Goal: Task Accomplishment & Management: Manage account settings

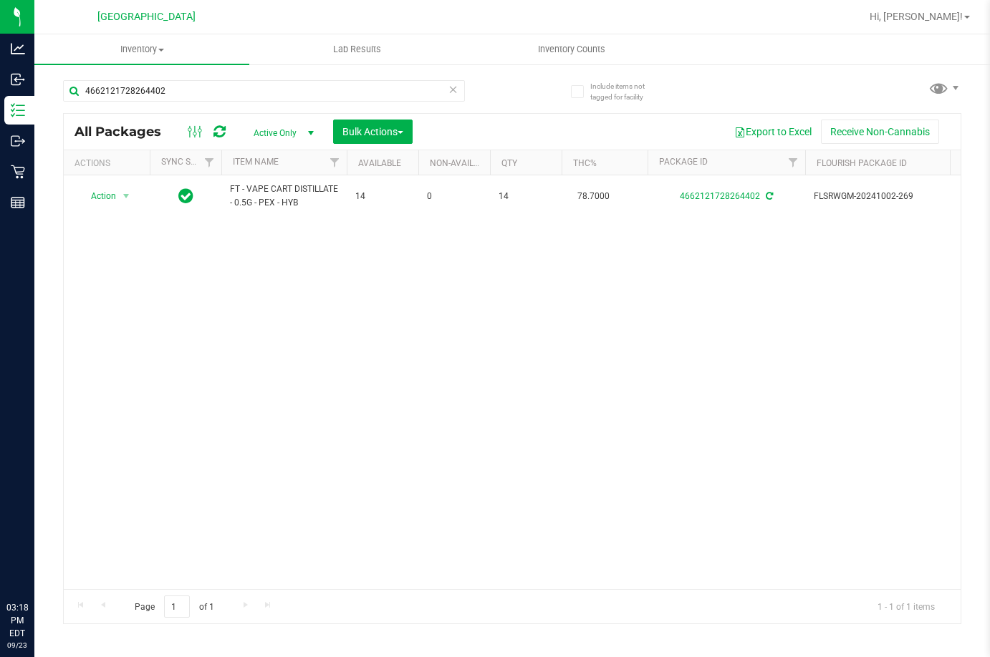
click at [340, 93] on input "4662121728264402" at bounding box center [264, 90] width 402 height 21
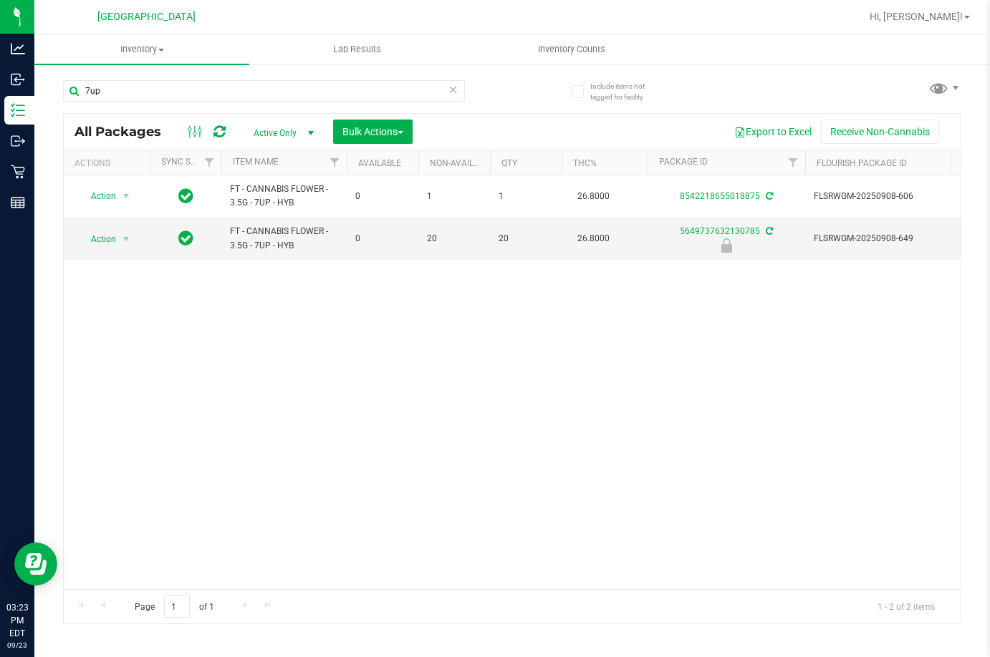
click at [213, 109] on div "7up" at bounding box center [264, 96] width 402 height 33
click at [223, 87] on input "7up" at bounding box center [264, 90] width 402 height 21
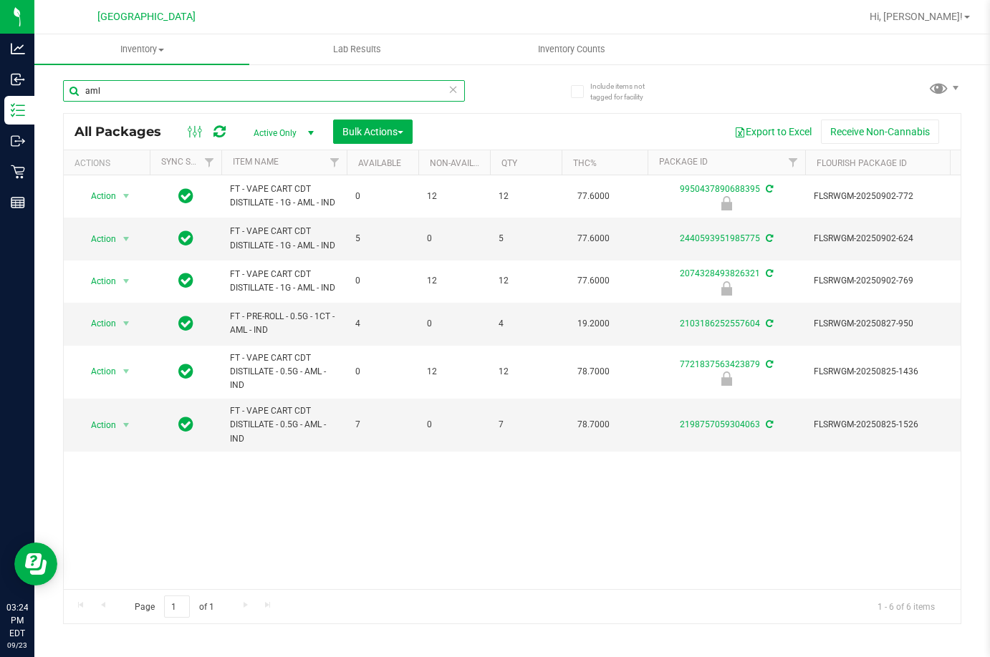
click at [145, 85] on input "aml" at bounding box center [264, 90] width 402 height 21
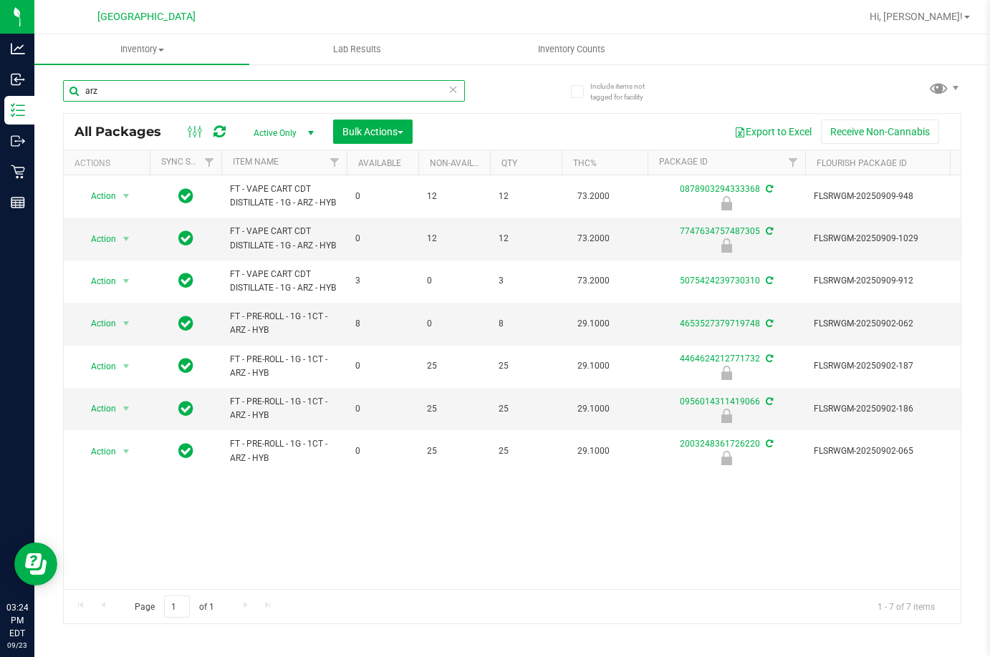
click at [233, 98] on input "arz" at bounding box center [264, 90] width 402 height 21
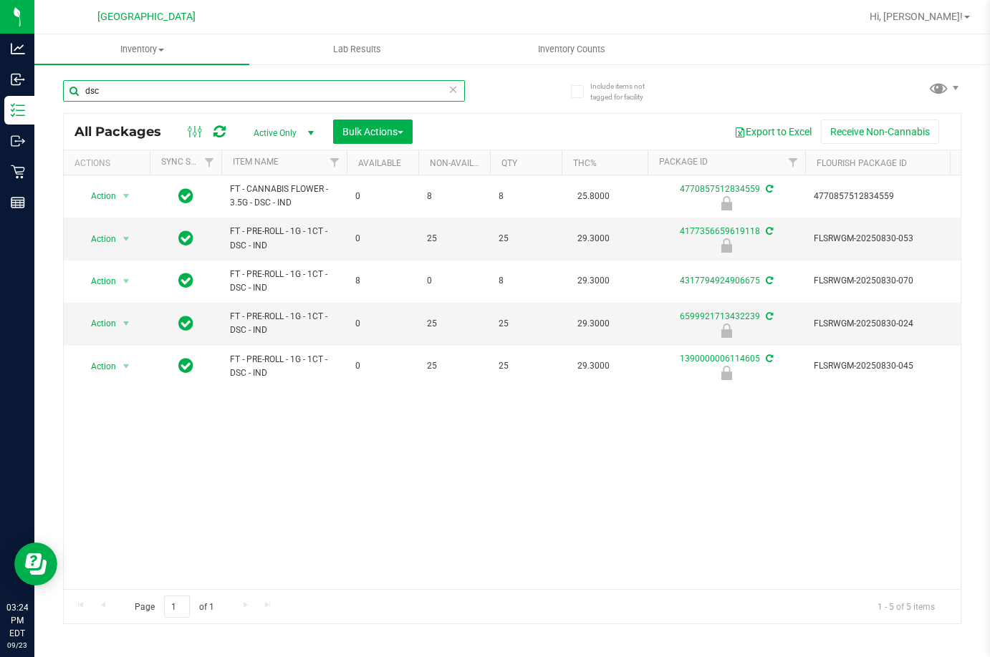
click at [127, 87] on input "dsc" at bounding box center [264, 90] width 402 height 21
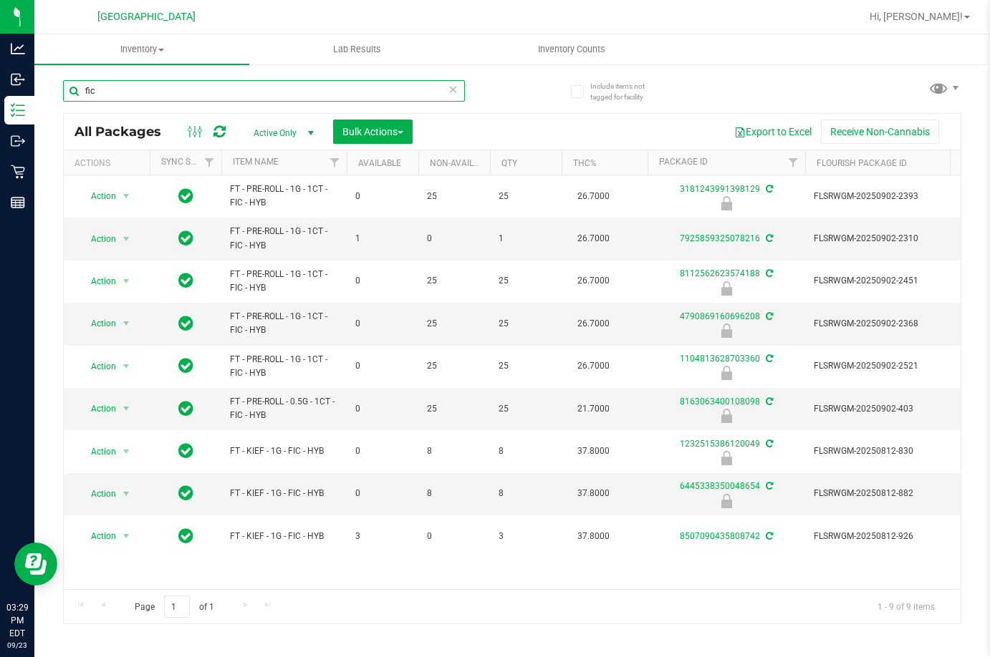
click at [225, 92] on input "fic" at bounding box center [264, 90] width 402 height 21
click at [226, 92] on input "fic" at bounding box center [264, 90] width 402 height 21
type input "5813152925053017"
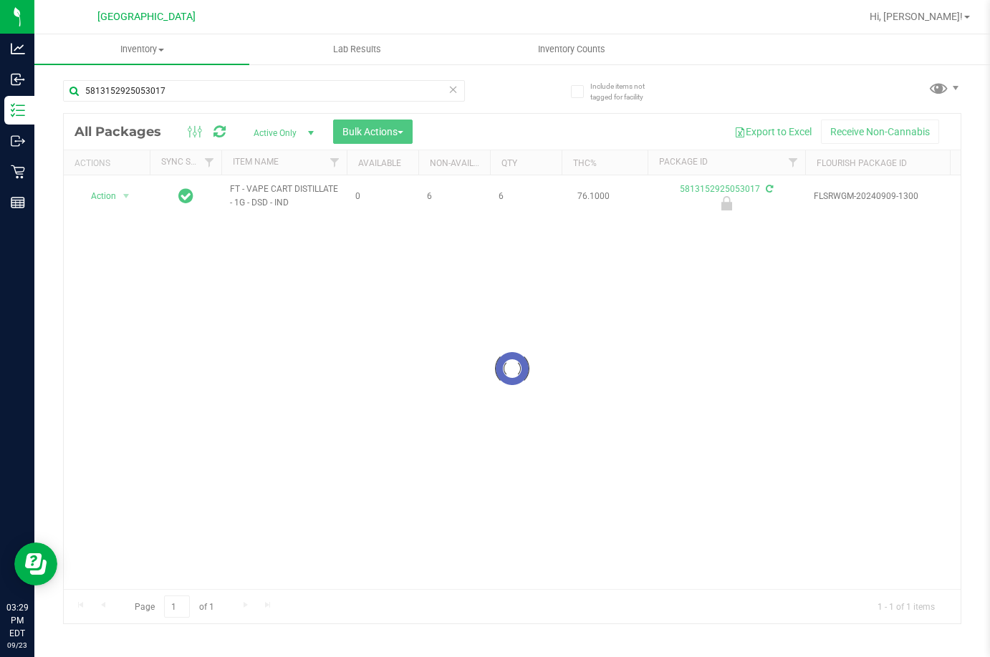
click at [115, 195] on div at bounding box center [512, 369] width 897 height 510
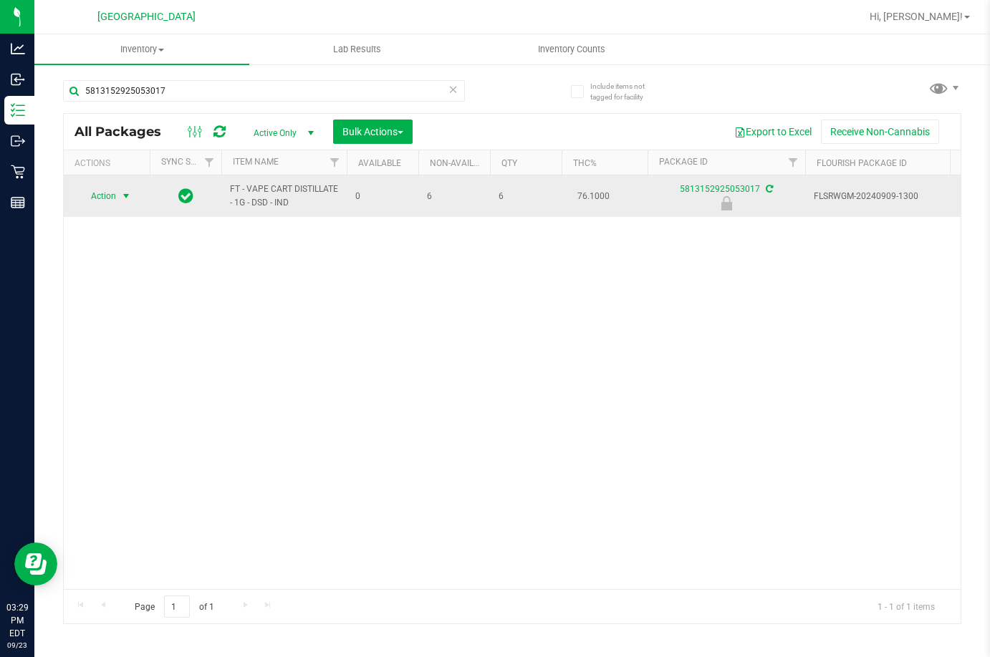
click at [115, 198] on span "Action" at bounding box center [97, 196] width 39 height 20
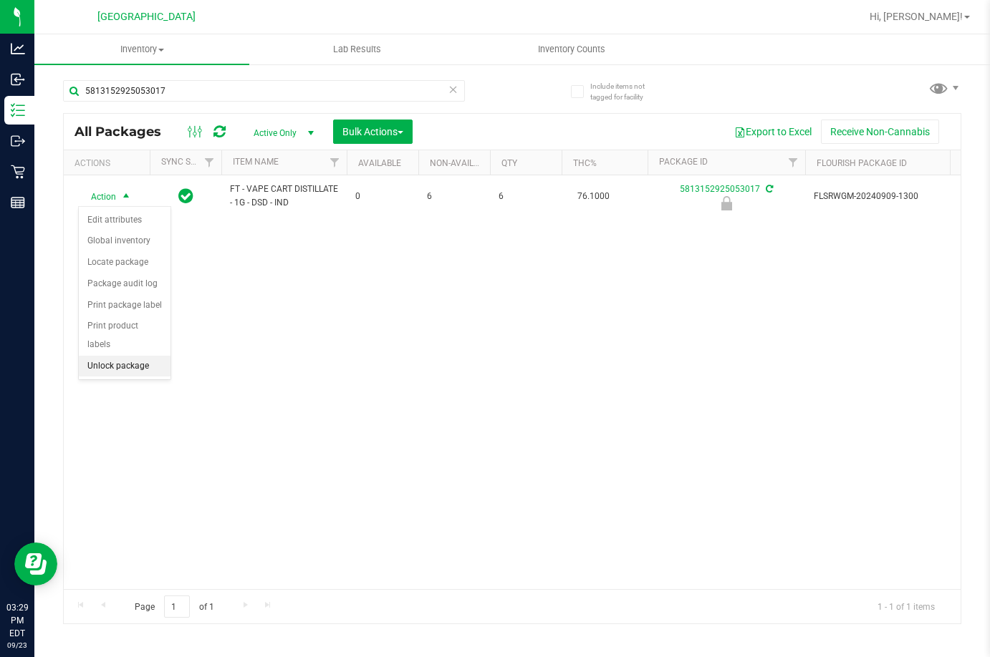
click at [122, 357] on li "Unlock package" at bounding box center [125, 366] width 92 height 21
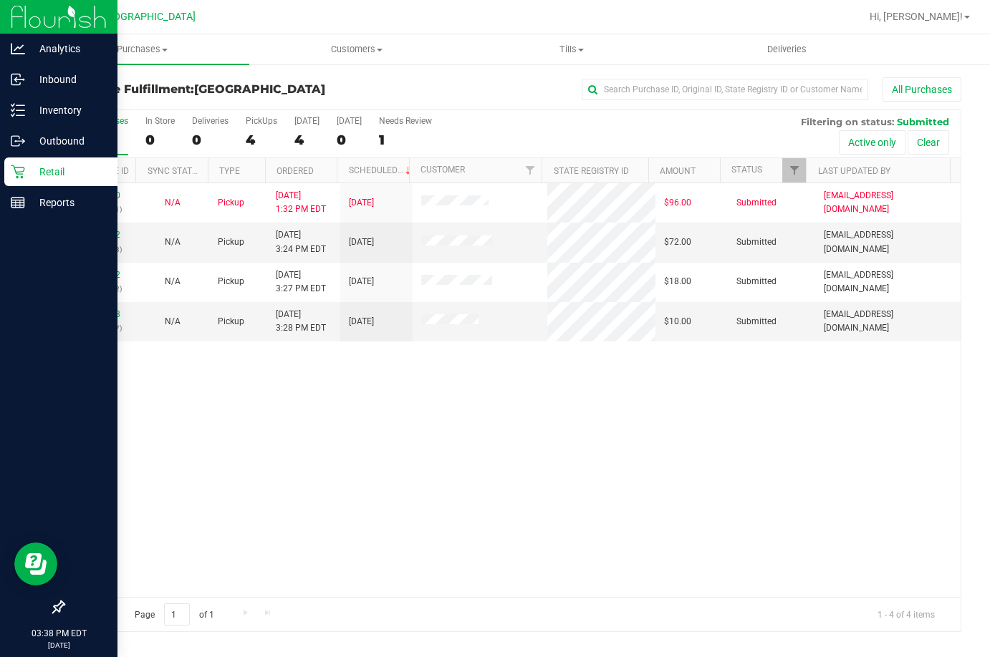
click at [53, 180] on div "Retail" at bounding box center [60, 172] width 113 height 29
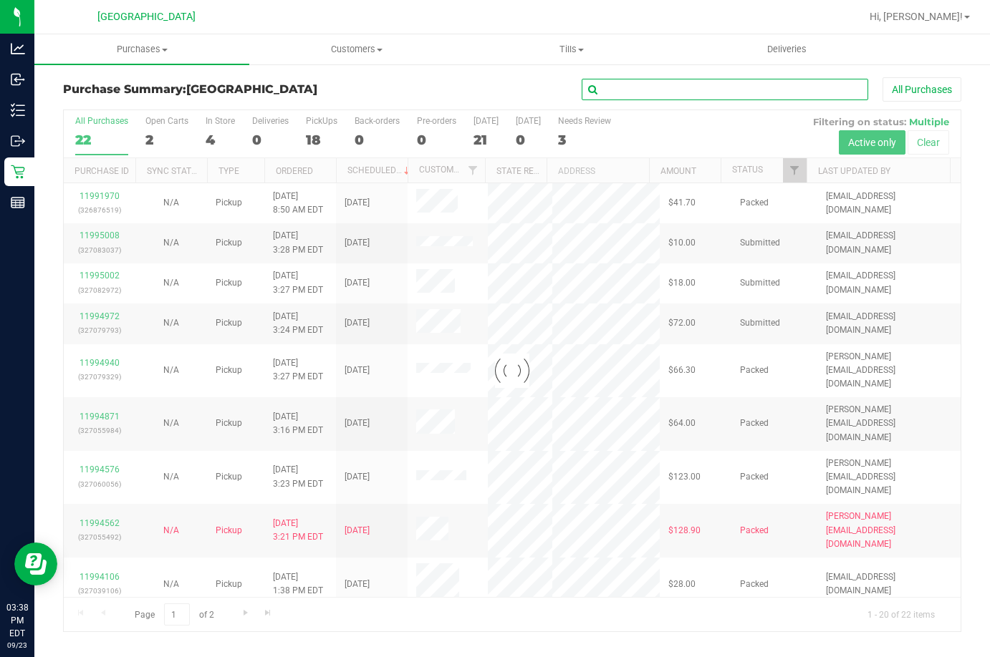
click at [692, 87] on input "text" at bounding box center [724, 89] width 286 height 21
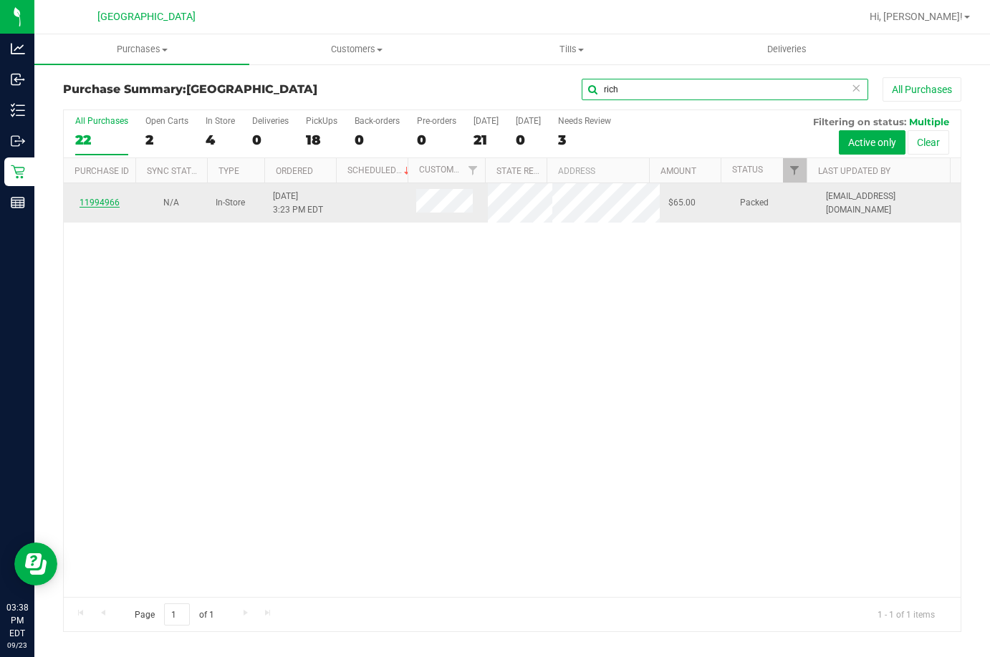
type input "rich"
click at [109, 206] on link "11994966" at bounding box center [99, 203] width 40 height 10
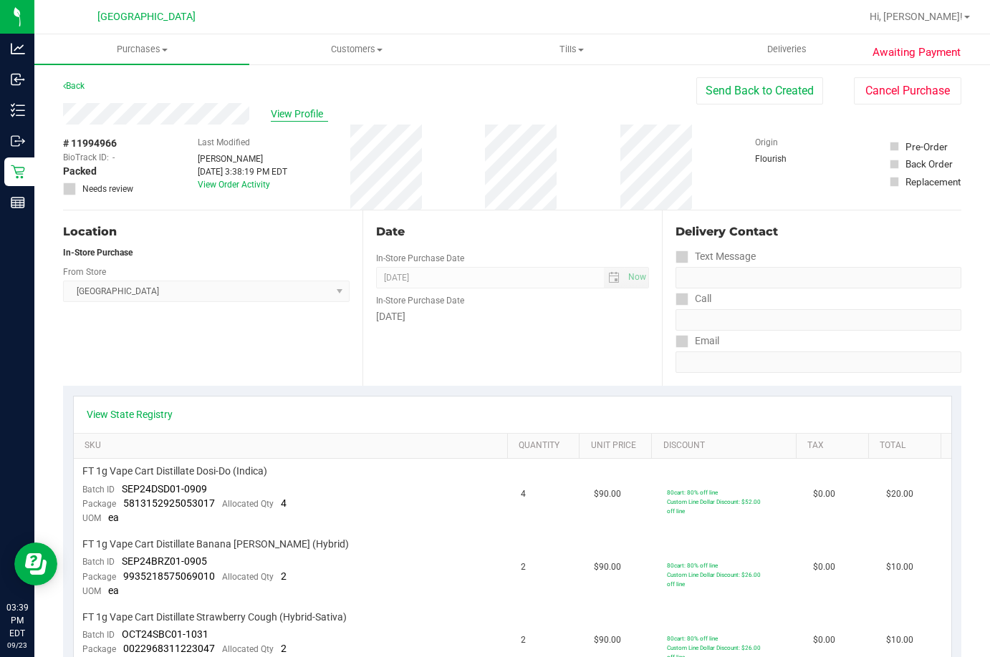
click at [284, 114] on span "View Profile" at bounding box center [299, 114] width 57 height 15
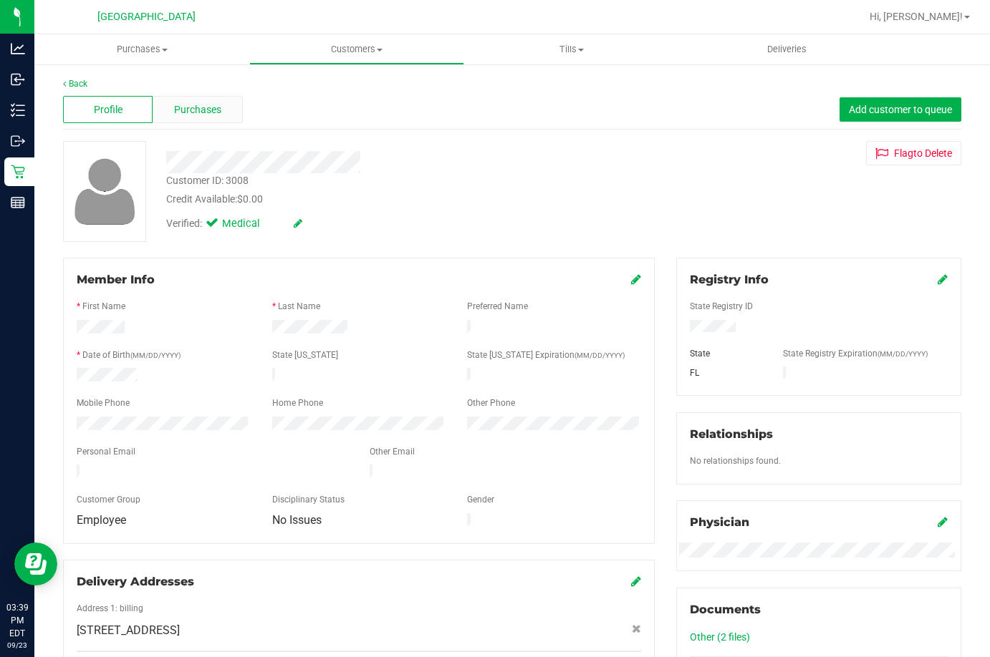
click at [182, 102] on span "Purchases" at bounding box center [197, 109] width 47 height 15
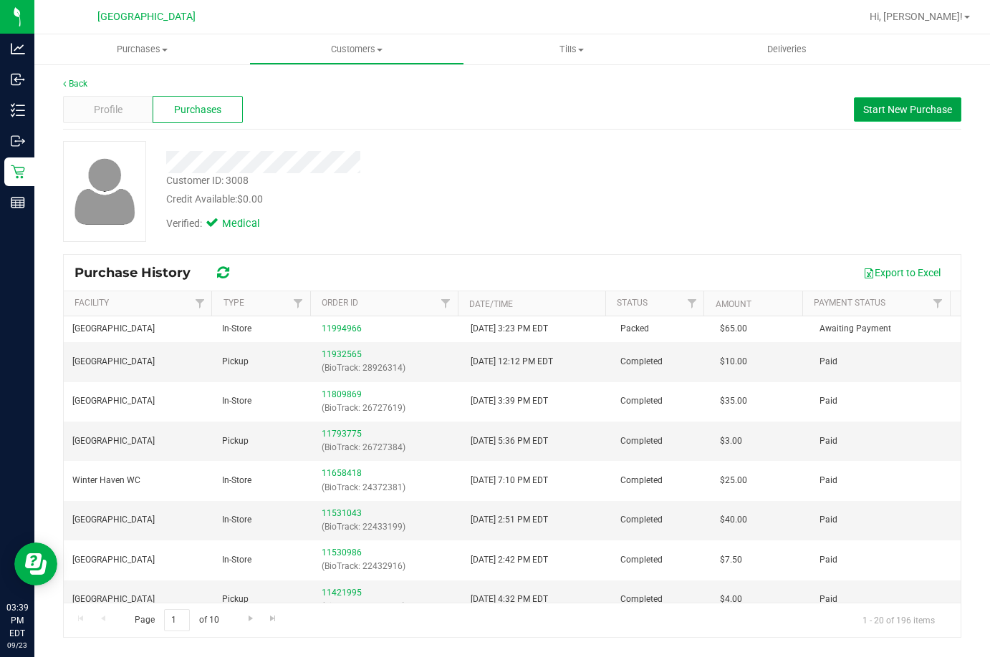
click at [881, 110] on span "Start New Purchase" at bounding box center [907, 109] width 89 height 11
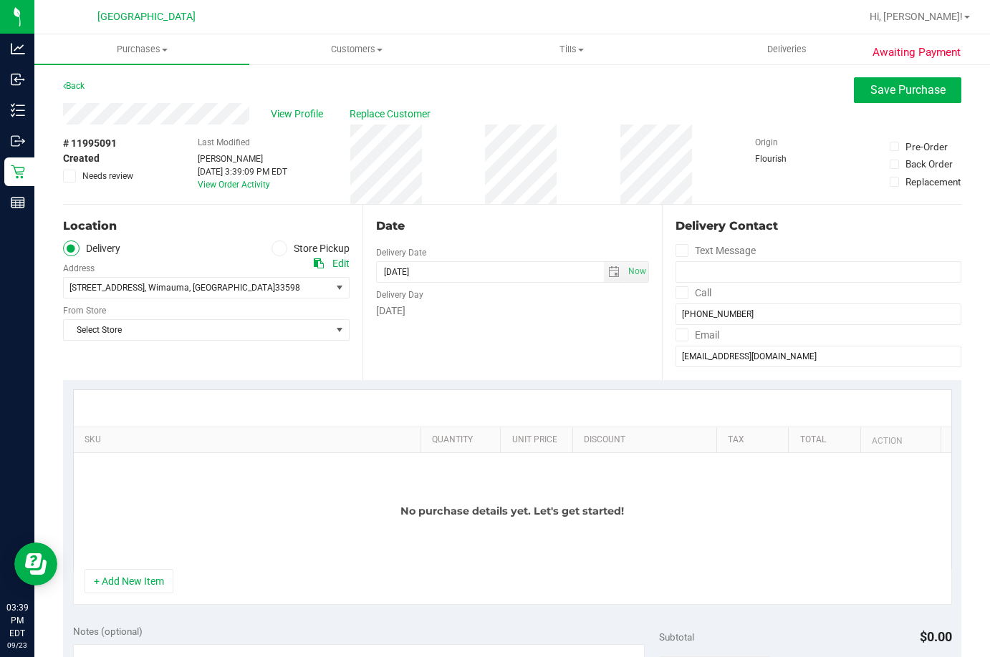
drag, startPoint x: 272, startPoint y: 248, endPoint x: 265, endPoint y: 253, distance: 8.7
click at [275, 248] on icon at bounding box center [279, 248] width 9 height 0
click at [0, 0] on input "Store Pickup" at bounding box center [0, 0] width 0 height 0
click at [145, 282] on span "Select Store" at bounding box center [197, 288] width 267 height 20
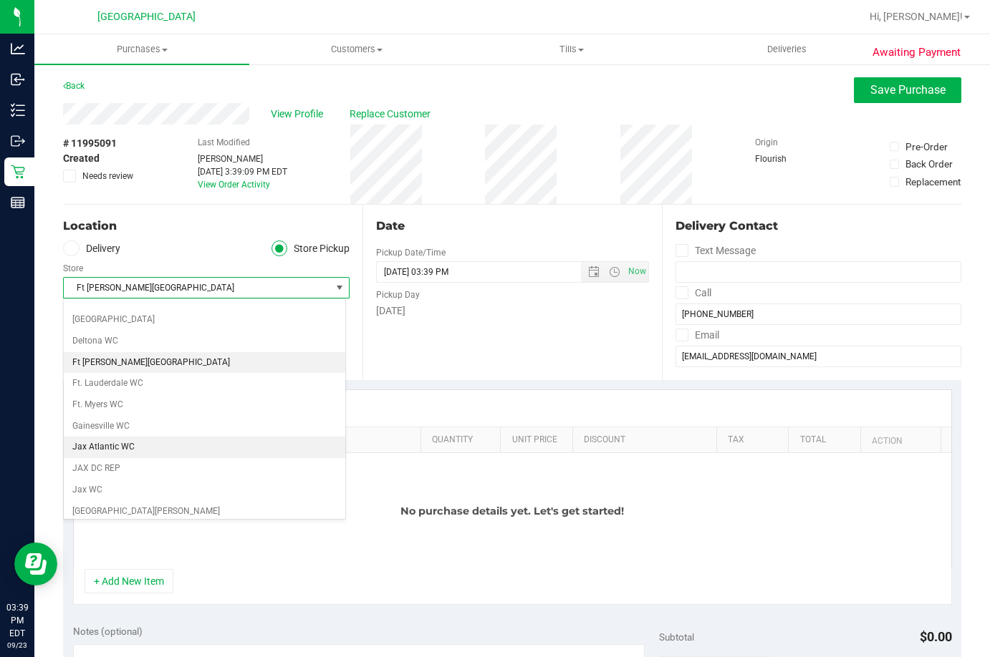
scroll to position [256, 0]
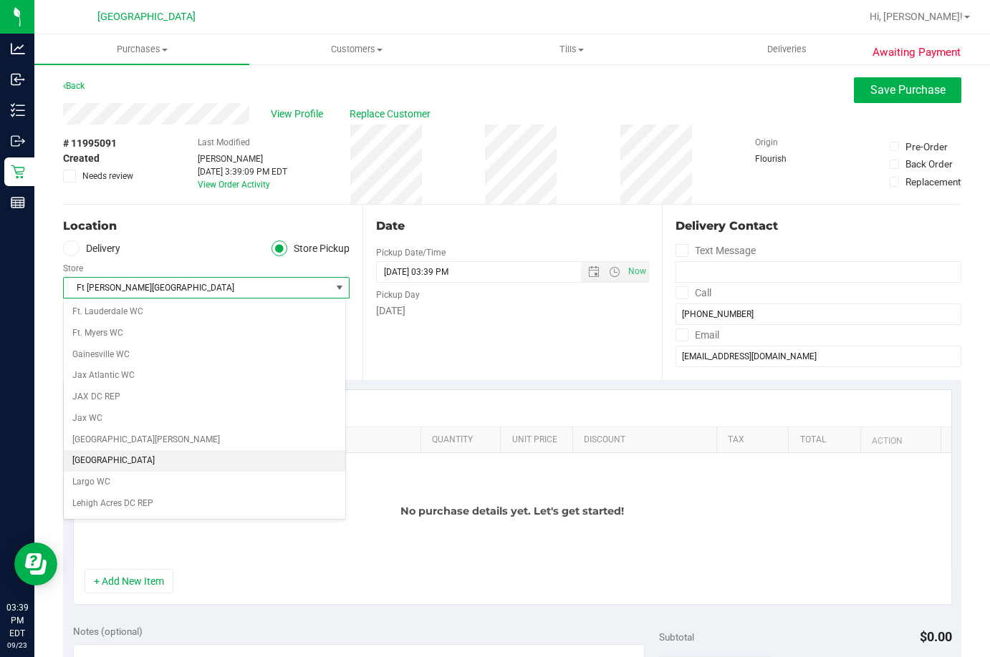
click at [134, 453] on li "[GEOGRAPHIC_DATA]" at bounding box center [204, 460] width 281 height 21
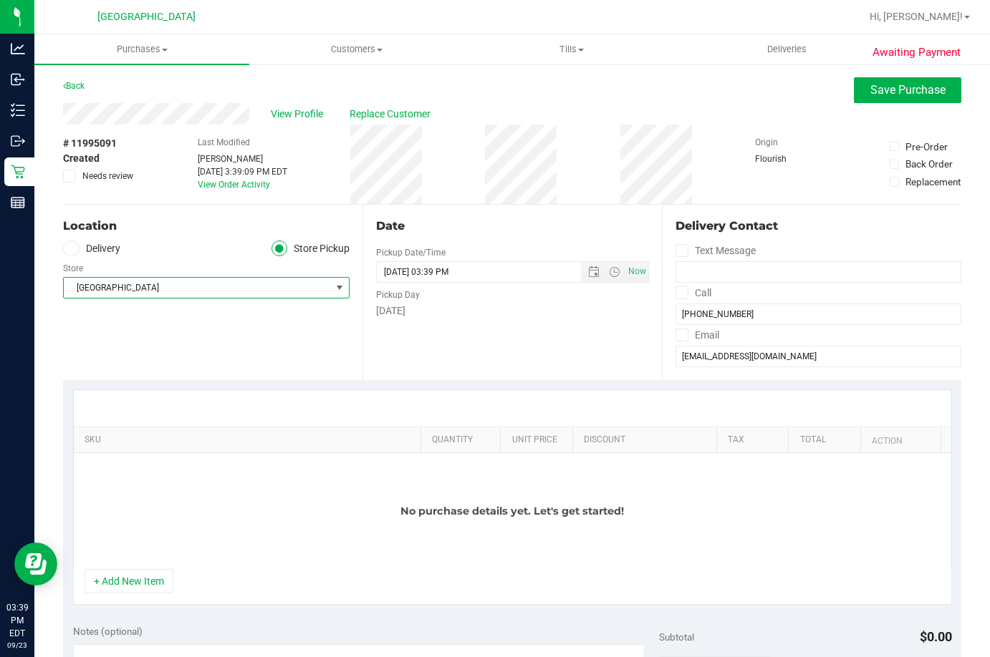
click at [236, 325] on div "Location Delivery Store Pickup Store Lakeland WC Select Store Bonita Springs WC…" at bounding box center [212, 292] width 299 height 175
click at [914, 94] on span "Save Purchase" at bounding box center [907, 90] width 75 height 14
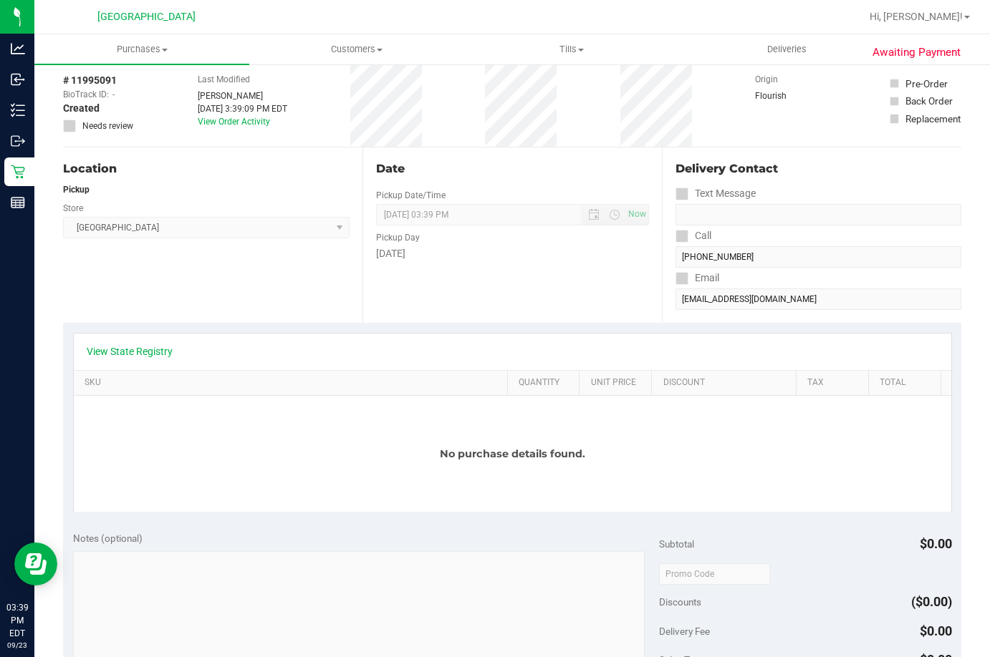
scroll to position [215, 0]
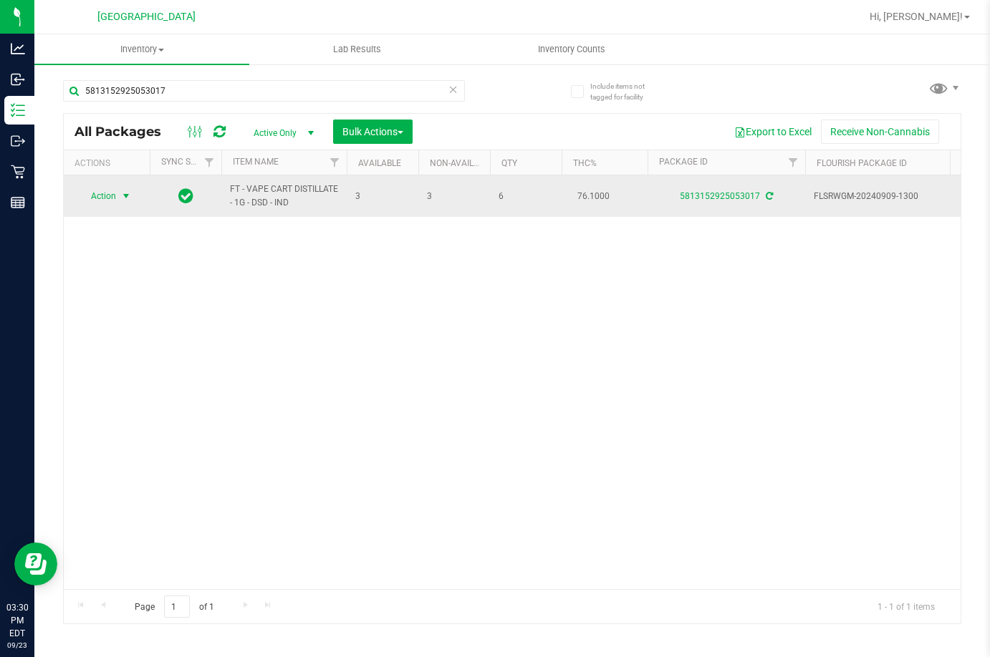
click at [107, 198] on span "Action" at bounding box center [97, 196] width 39 height 20
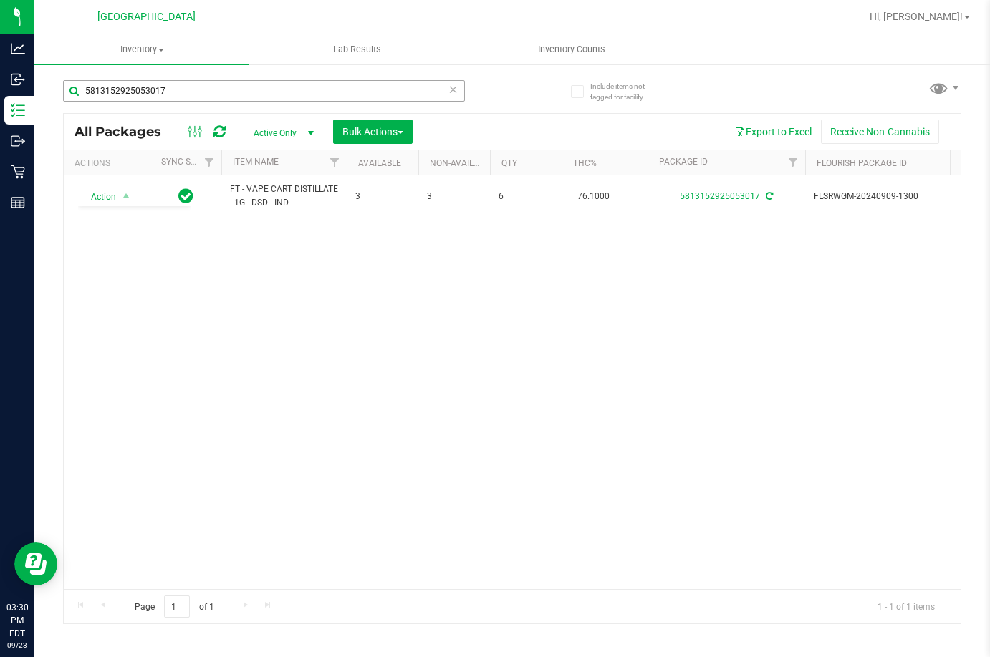
drag, startPoint x: 301, startPoint y: 278, endPoint x: 280, endPoint y: 80, distance: 198.7
click at [302, 273] on div "Action Action Adjust qty Create package Edit attributes Global inventory Locate…" at bounding box center [512, 382] width 897 height 414
click at [213, 89] on input "5813152925053017" at bounding box center [264, 90] width 402 height 21
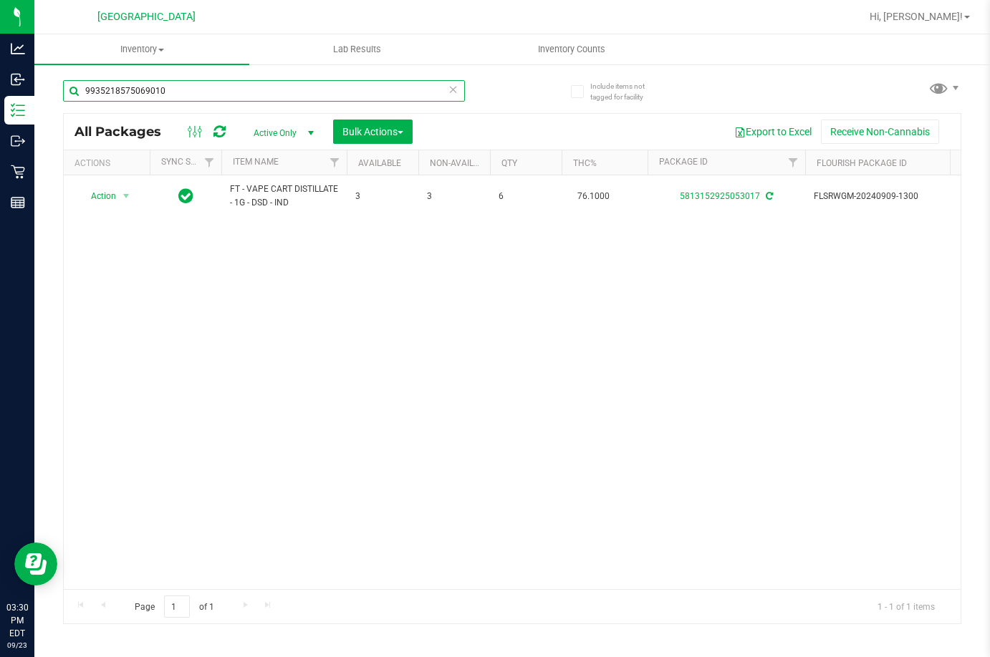
type input "9935218575069010"
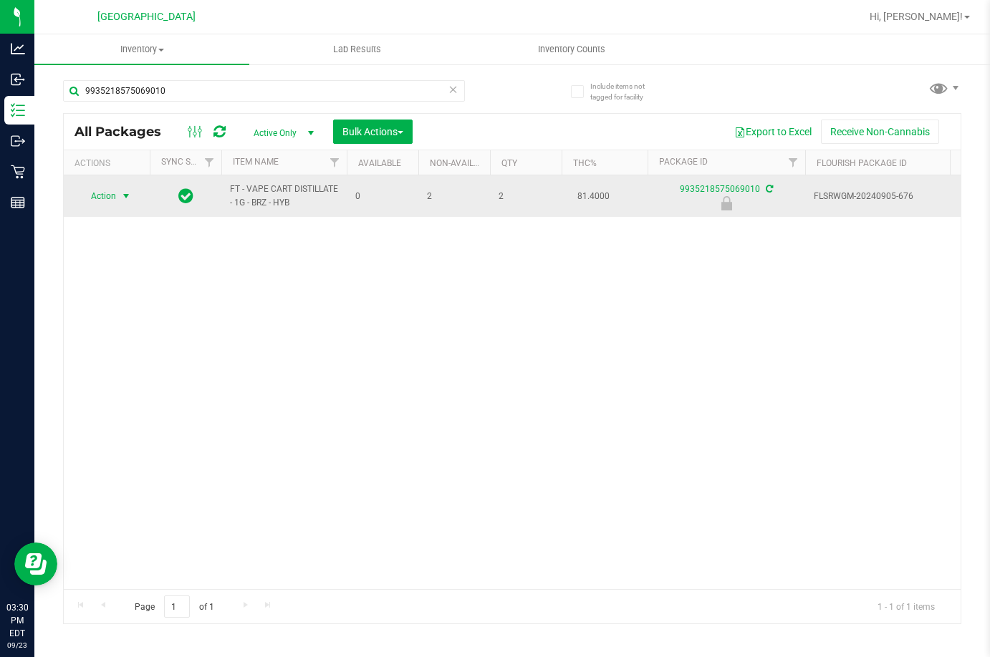
click at [92, 206] on span "Action" at bounding box center [97, 196] width 39 height 20
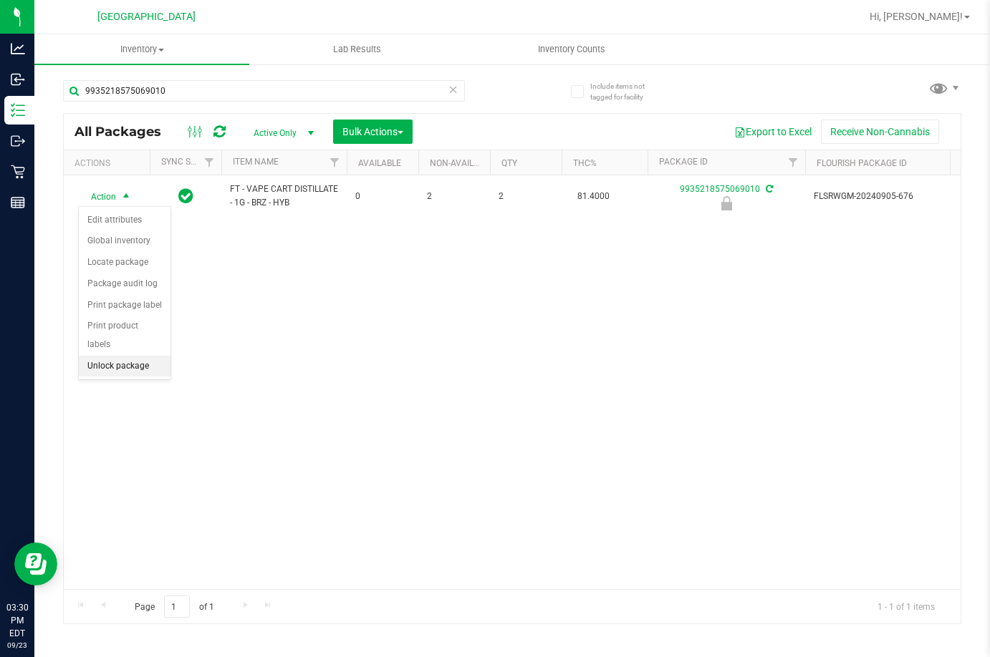
click at [133, 356] on li "Unlock package" at bounding box center [125, 366] width 92 height 21
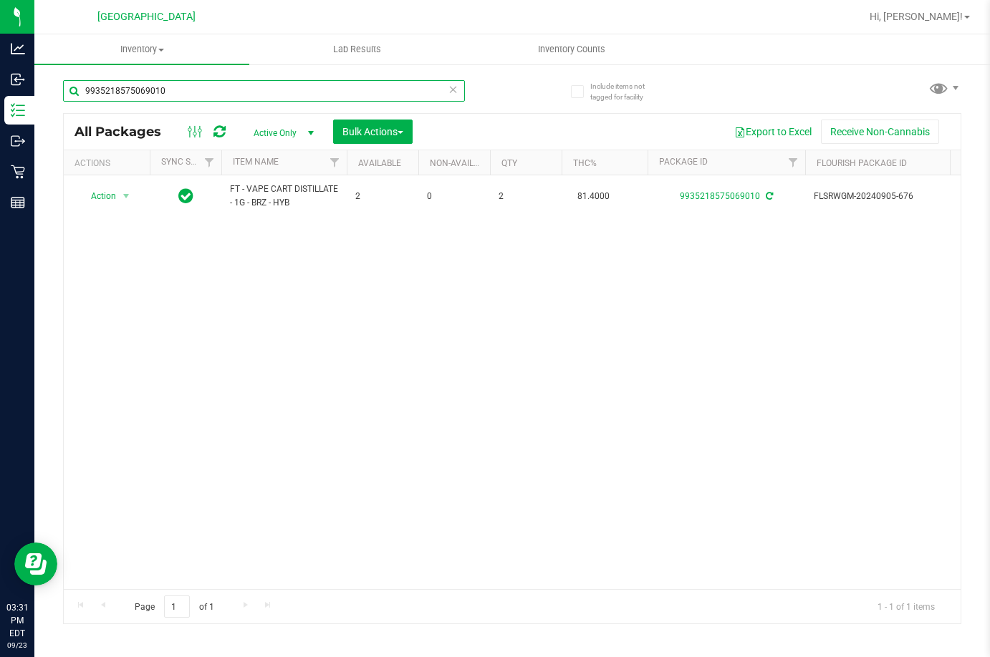
click at [236, 90] on input "9935218575069010" at bounding box center [264, 90] width 402 height 21
type input "0022968311223047"
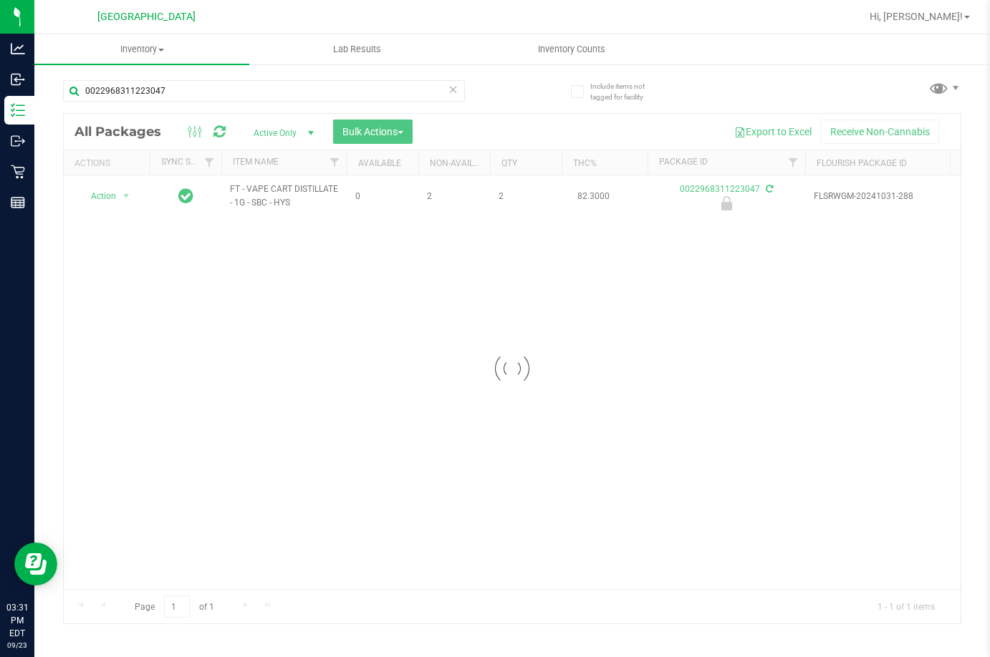
click at [126, 192] on div at bounding box center [512, 369] width 897 height 510
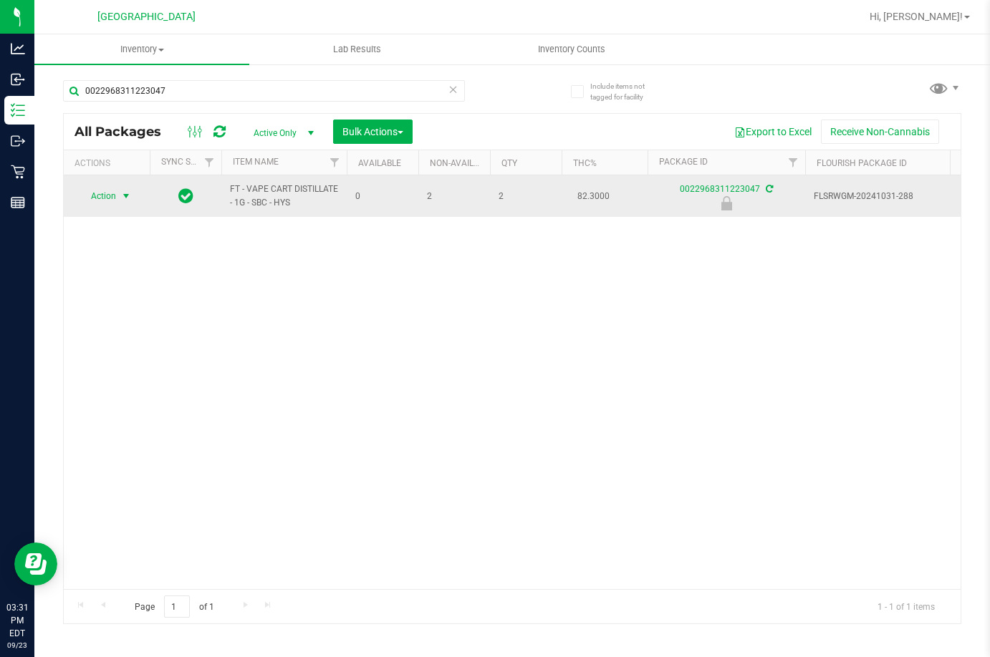
click at [125, 198] on span "select" at bounding box center [125, 195] width 11 height 11
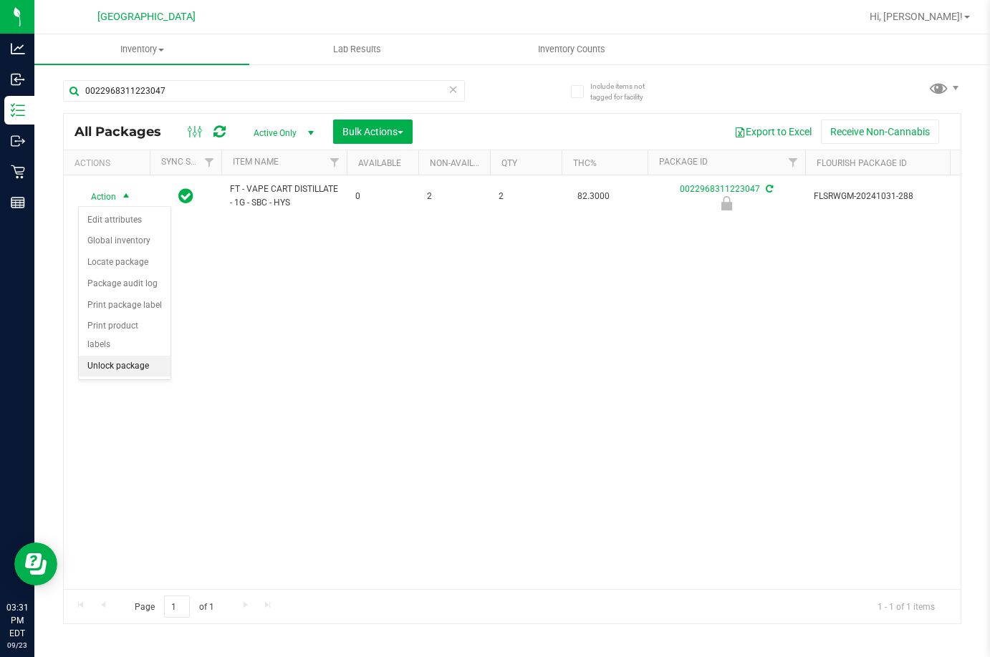
click at [131, 356] on li "Unlock package" at bounding box center [125, 366] width 92 height 21
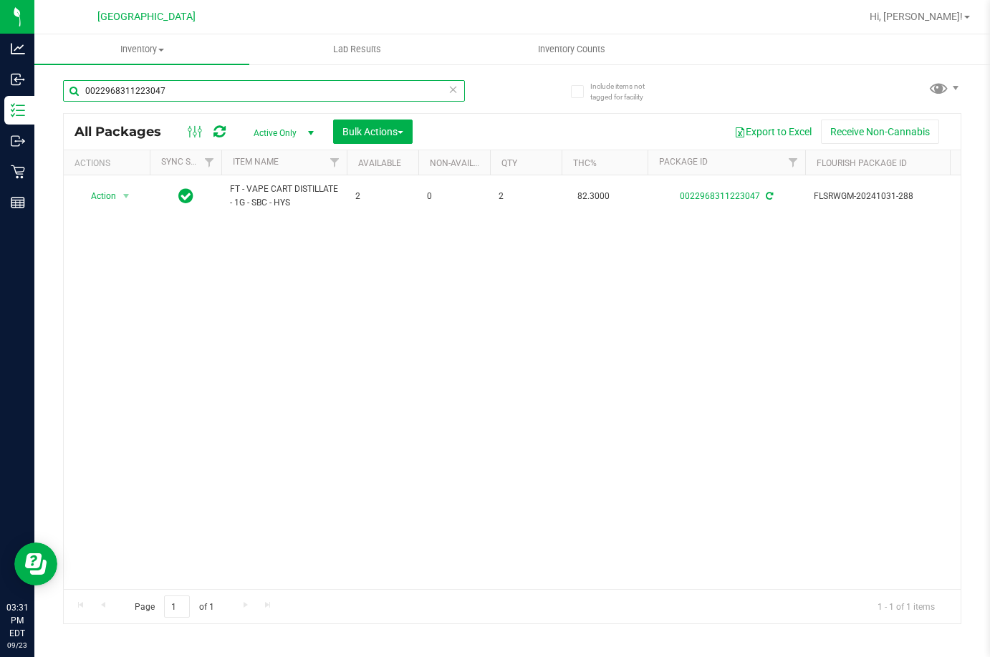
click at [259, 93] on input "0022968311223047" at bounding box center [264, 90] width 402 height 21
click at [458, 93] on icon at bounding box center [453, 88] width 10 height 17
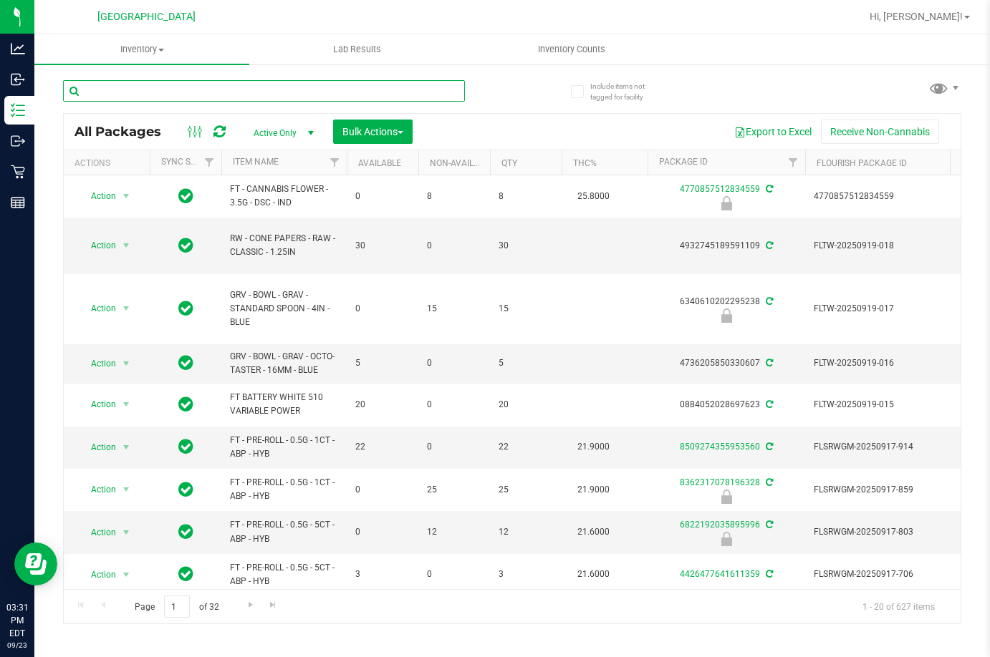
click at [169, 87] on input "text" at bounding box center [264, 90] width 402 height 21
type input "7775661440068047"
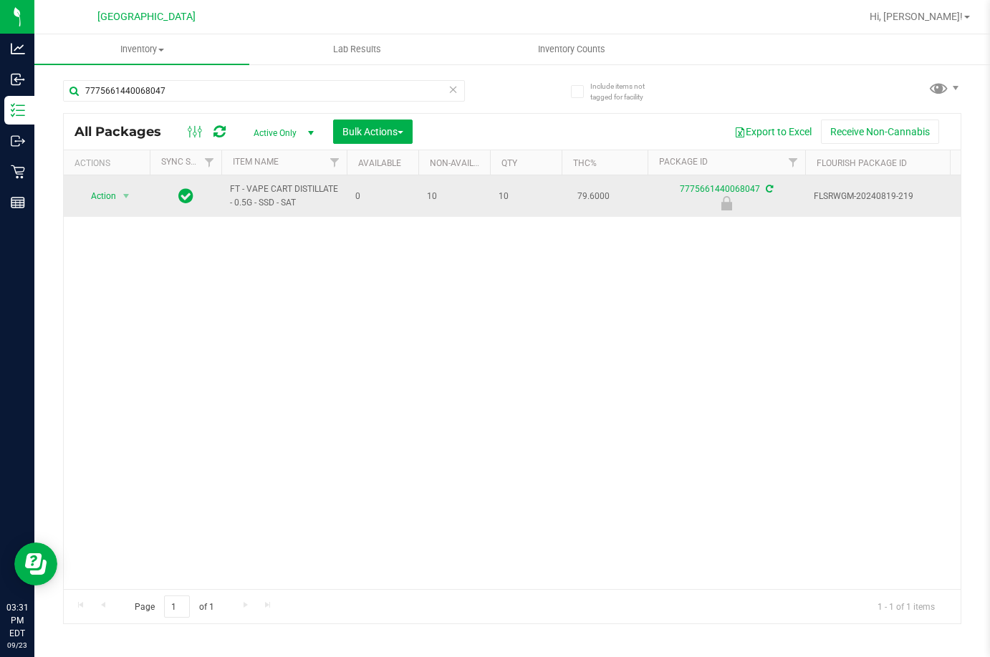
click at [183, 195] on icon at bounding box center [185, 195] width 15 height 17
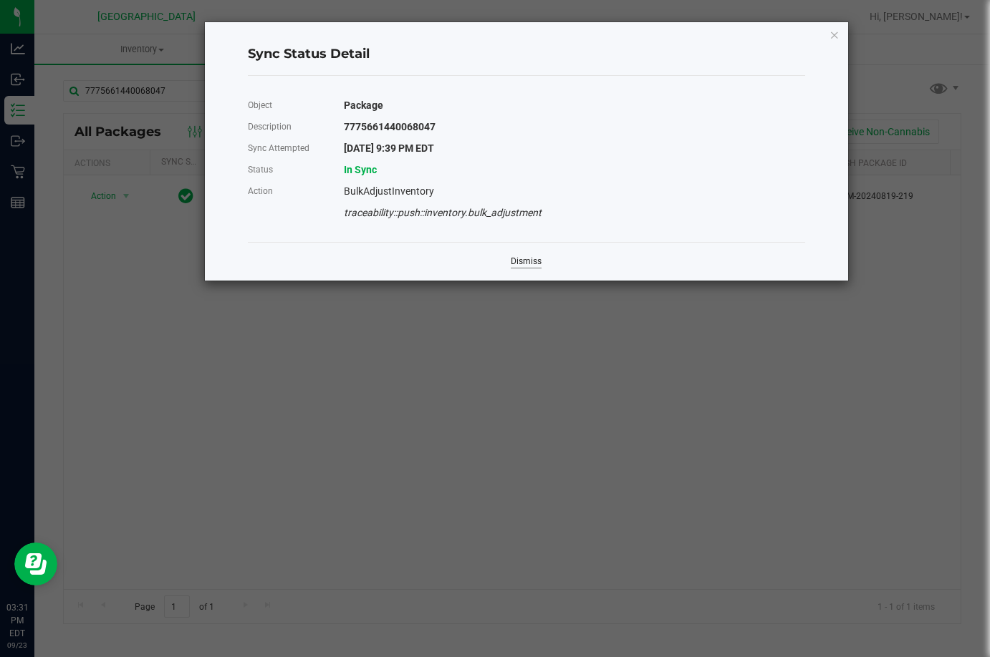
click at [525, 261] on link "Dismiss" at bounding box center [526, 262] width 31 height 12
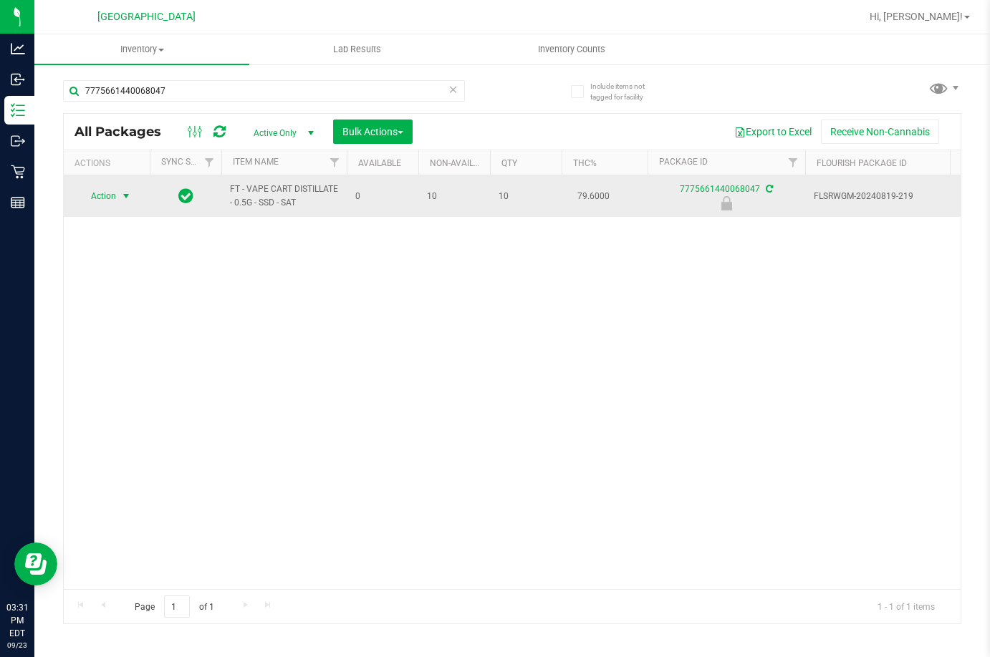
click at [132, 196] on span "select" at bounding box center [125, 195] width 11 height 11
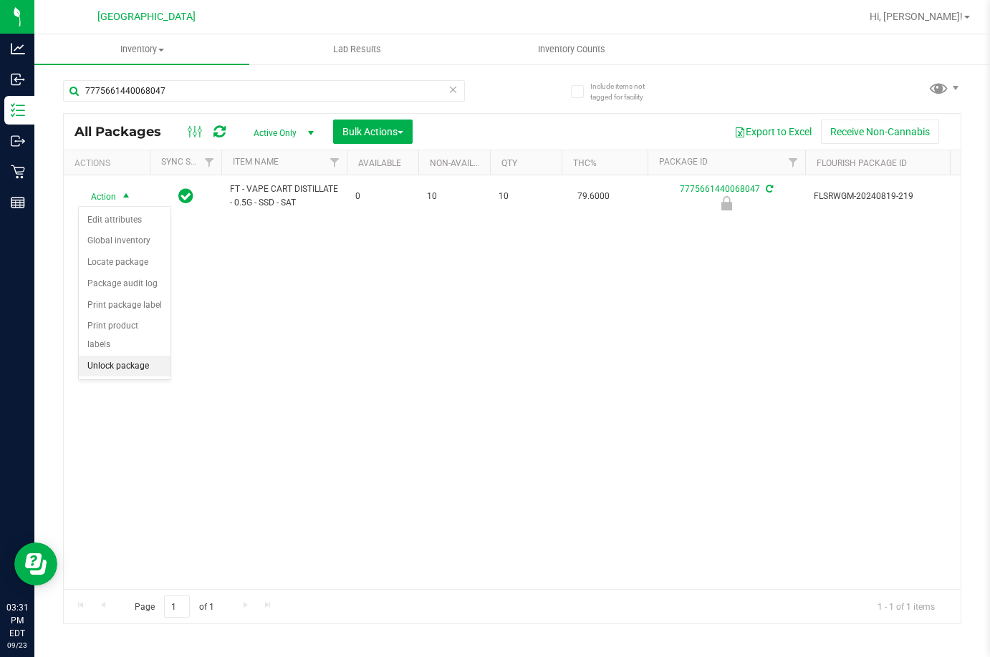
click at [140, 356] on li "Unlock package" at bounding box center [125, 366] width 92 height 21
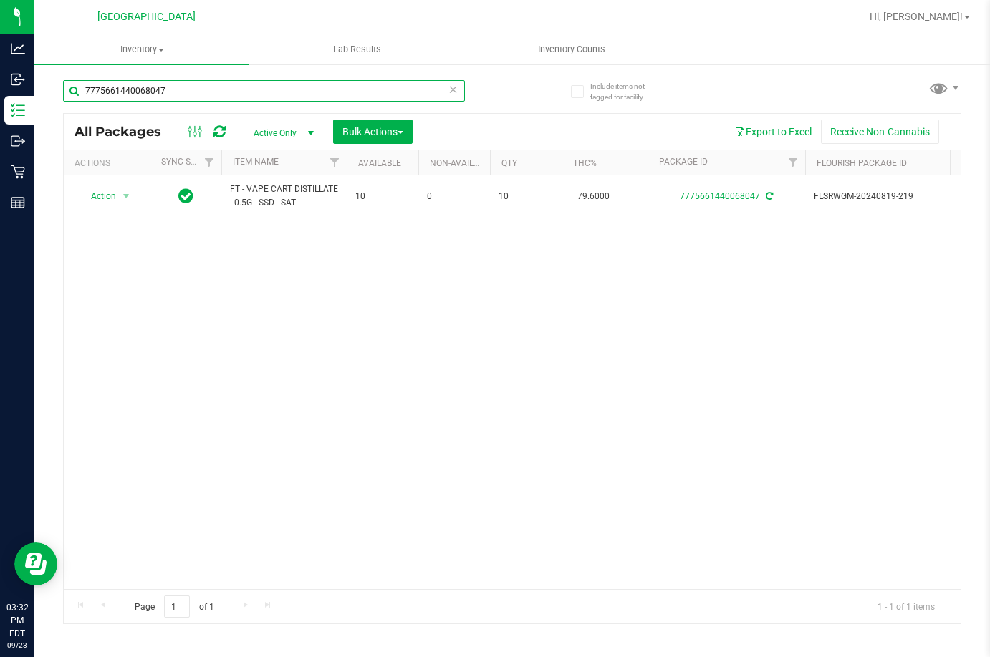
click at [226, 96] on input "7775661440068047" at bounding box center [264, 90] width 402 height 21
type input "6918594145699070"
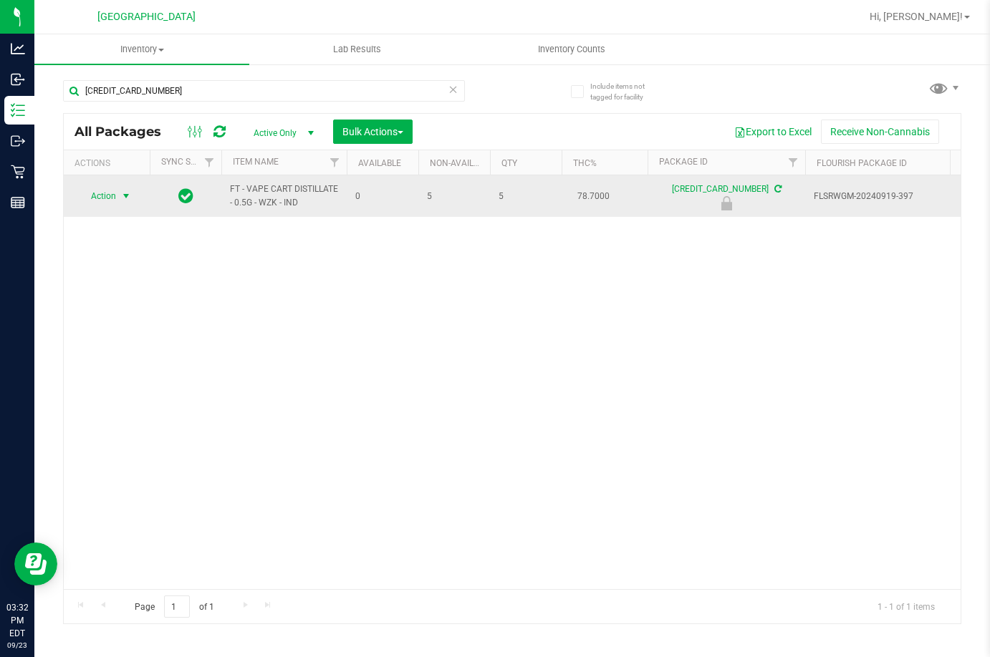
click at [125, 189] on span "select" at bounding box center [126, 196] width 18 height 20
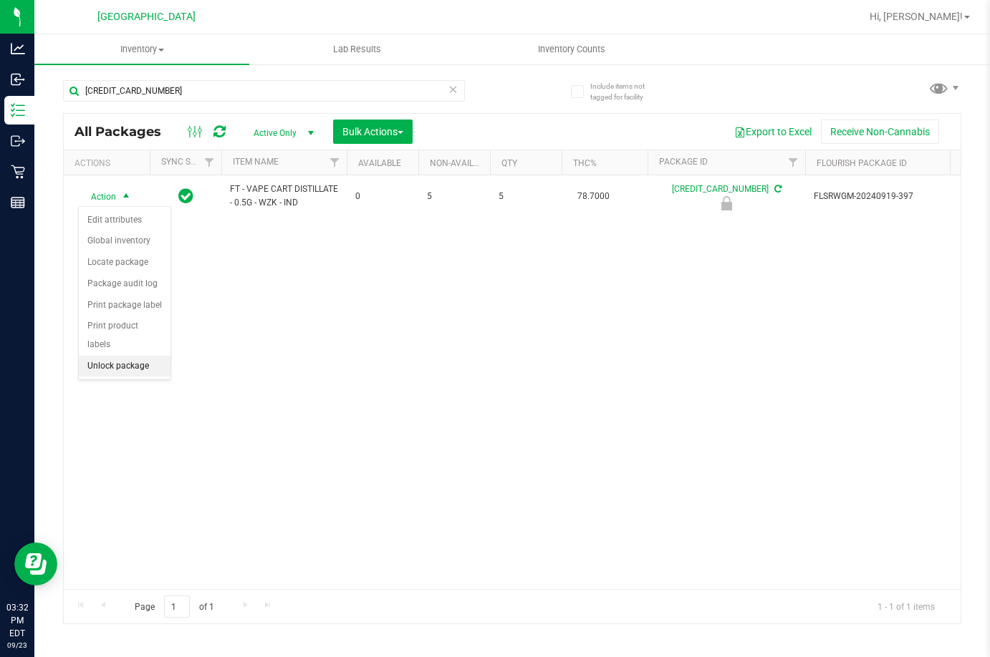
click at [151, 356] on li "Unlock package" at bounding box center [125, 366] width 92 height 21
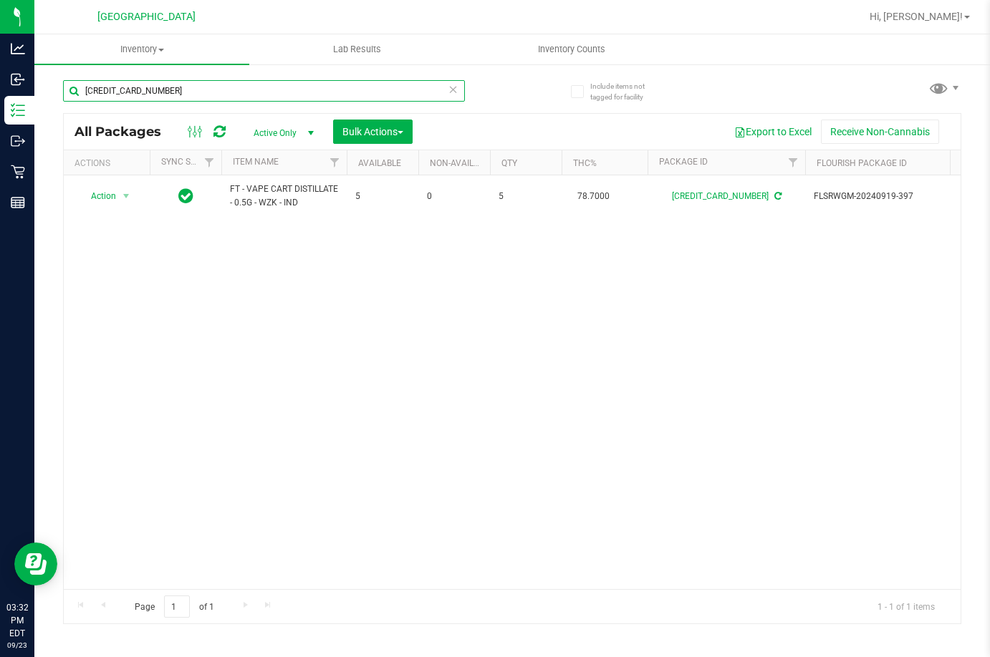
click at [212, 100] on input "6918594145699070" at bounding box center [264, 90] width 402 height 21
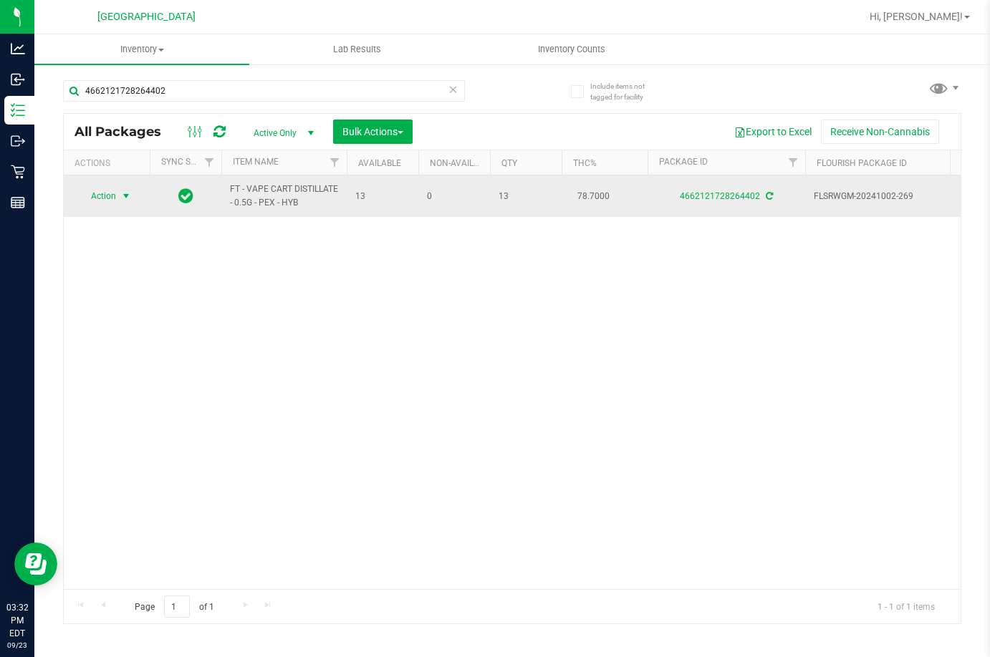
click at [102, 193] on span "Action" at bounding box center [97, 196] width 39 height 20
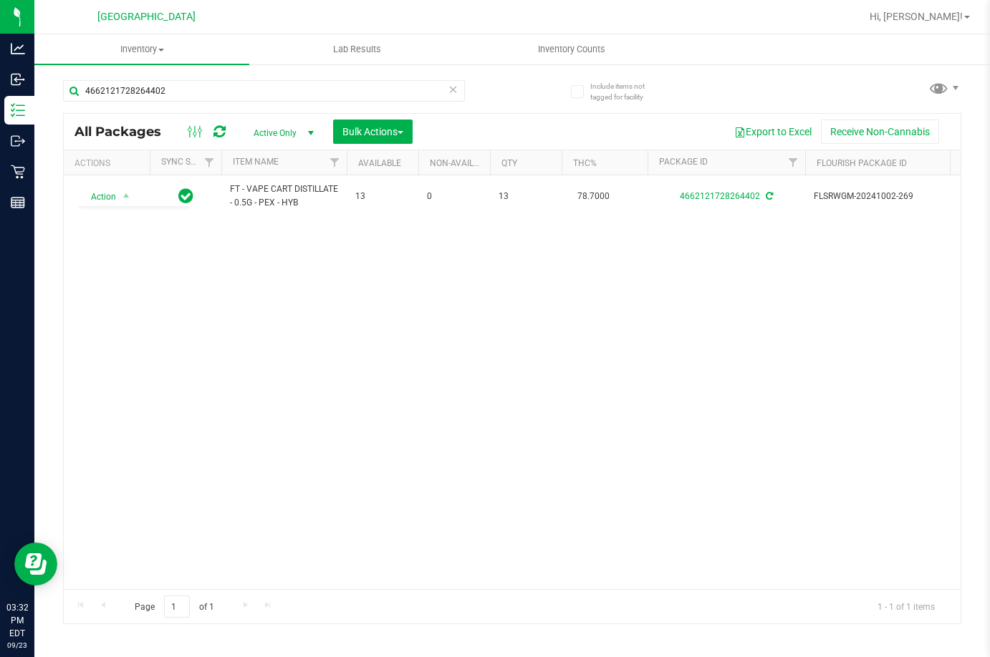
drag, startPoint x: 264, startPoint y: 380, endPoint x: 230, endPoint y: 246, distance: 138.9
click at [266, 380] on div "Action Action Adjust qty Create package Edit attributes Global inventory Locate…" at bounding box center [512, 382] width 897 height 414
click at [301, 90] on input "4662121728264402" at bounding box center [264, 90] width 402 height 21
click at [188, 83] on input "4662121728264402" at bounding box center [264, 90] width 402 height 21
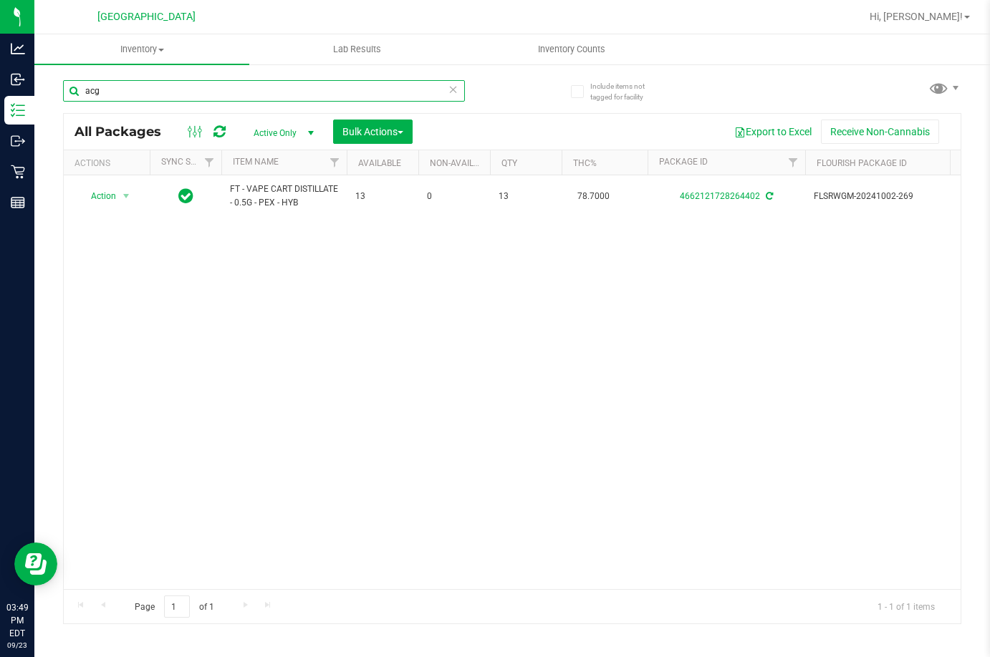
type input "acg"
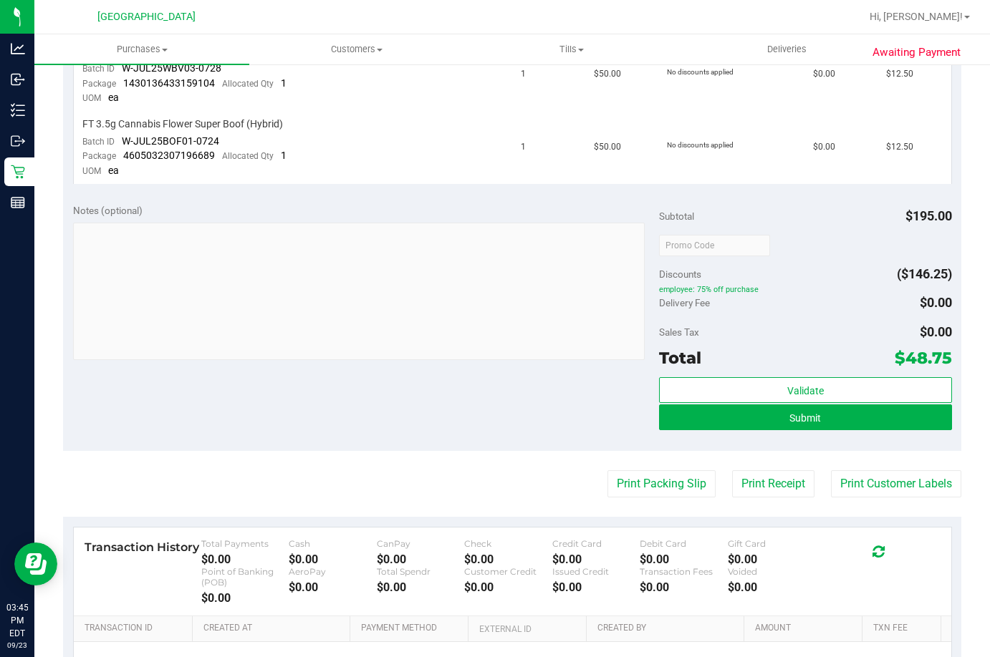
scroll to position [501, 0]
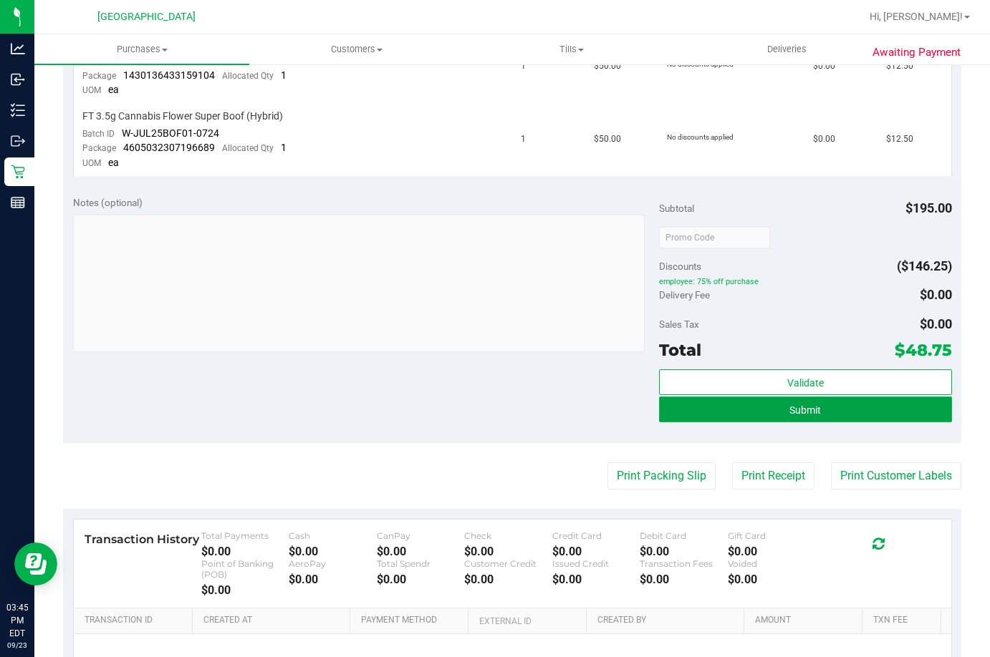
click at [757, 417] on button "Submit" at bounding box center [805, 410] width 293 height 26
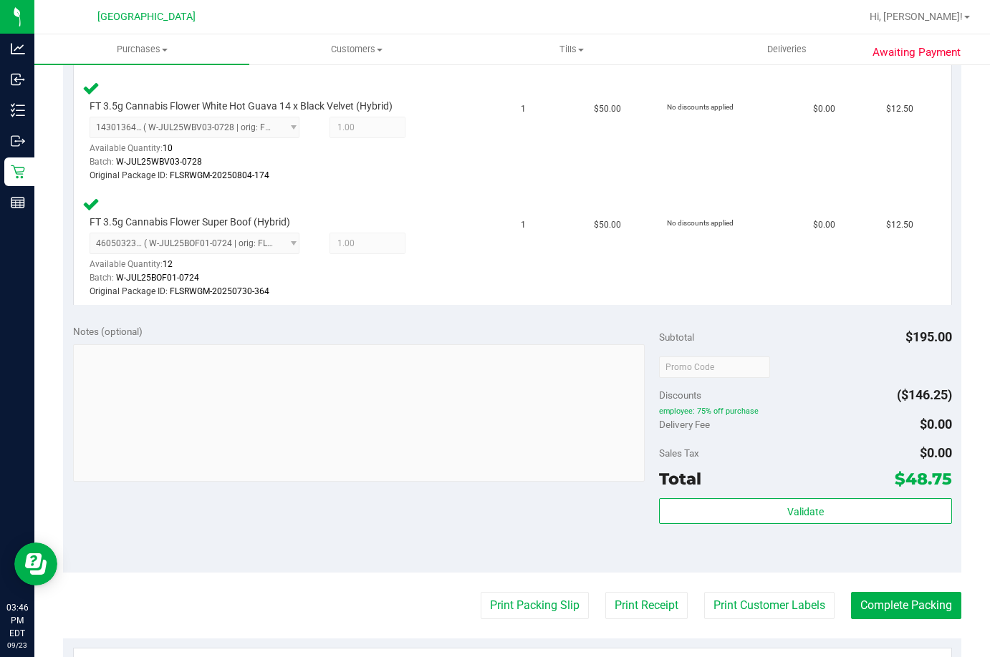
click at [909, 624] on purchase-details "Back Edit Purchase Cancel Purchase View Profile # 11995091 BioTrack ID: - Submi…" at bounding box center [512, 246] width 898 height 1341
click at [911, 609] on button "Complete Packing" at bounding box center [906, 605] width 110 height 27
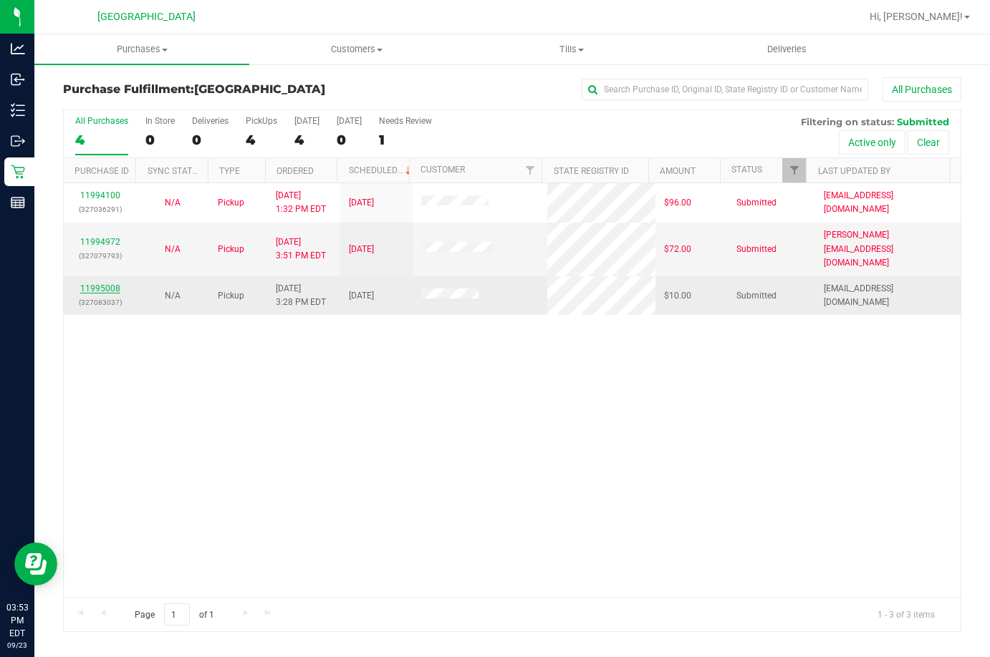
click at [107, 284] on link "11995008" at bounding box center [100, 289] width 40 height 10
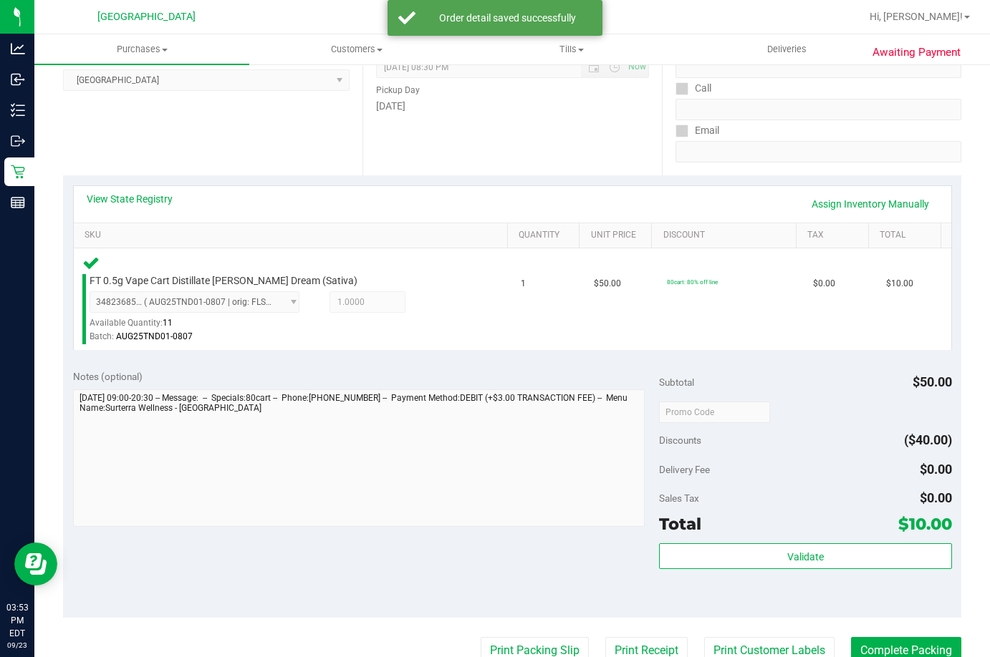
scroll to position [215, 0]
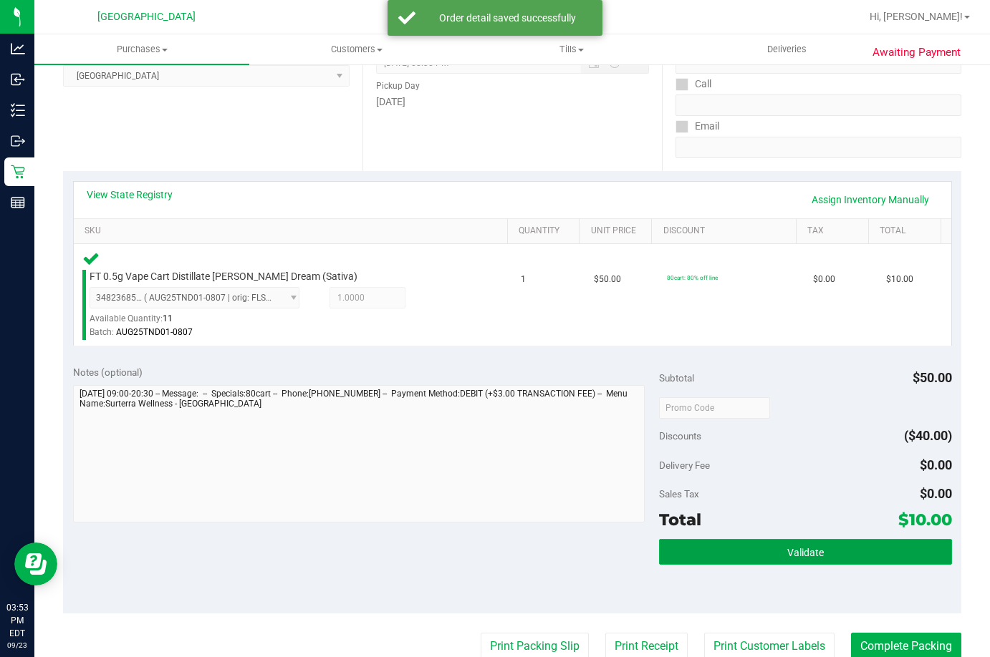
click at [684, 554] on button "Validate" at bounding box center [805, 552] width 293 height 26
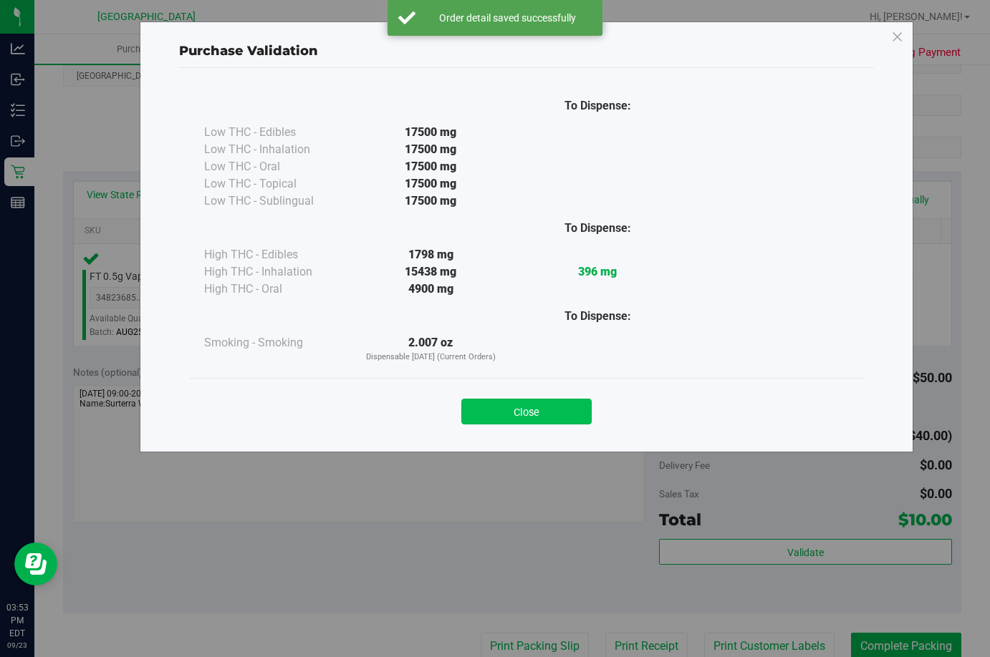
click at [571, 424] on button "Close" at bounding box center [526, 412] width 130 height 26
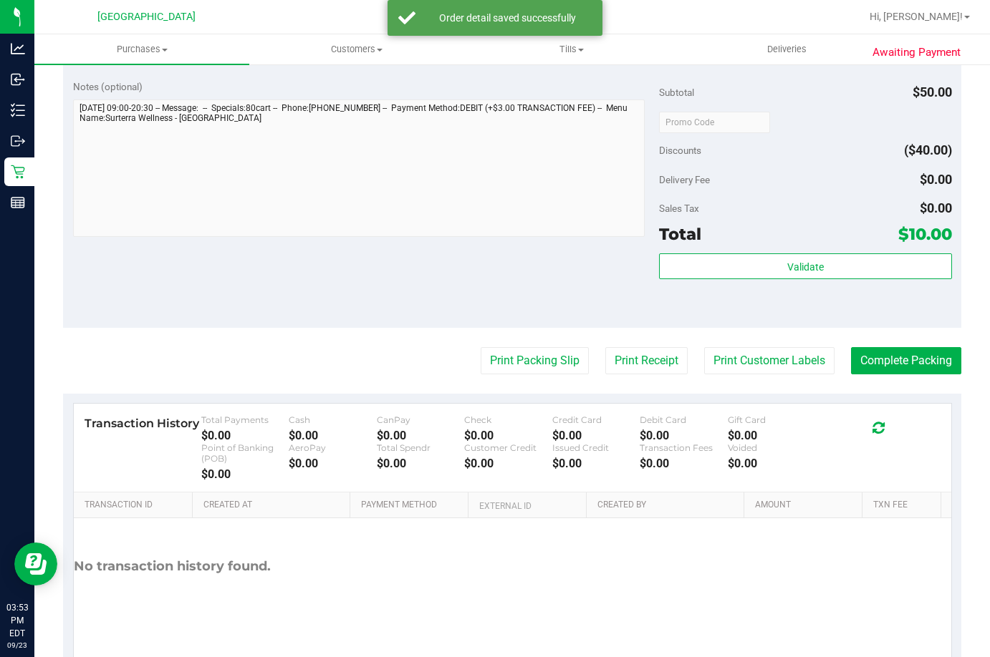
scroll to position [501, 0]
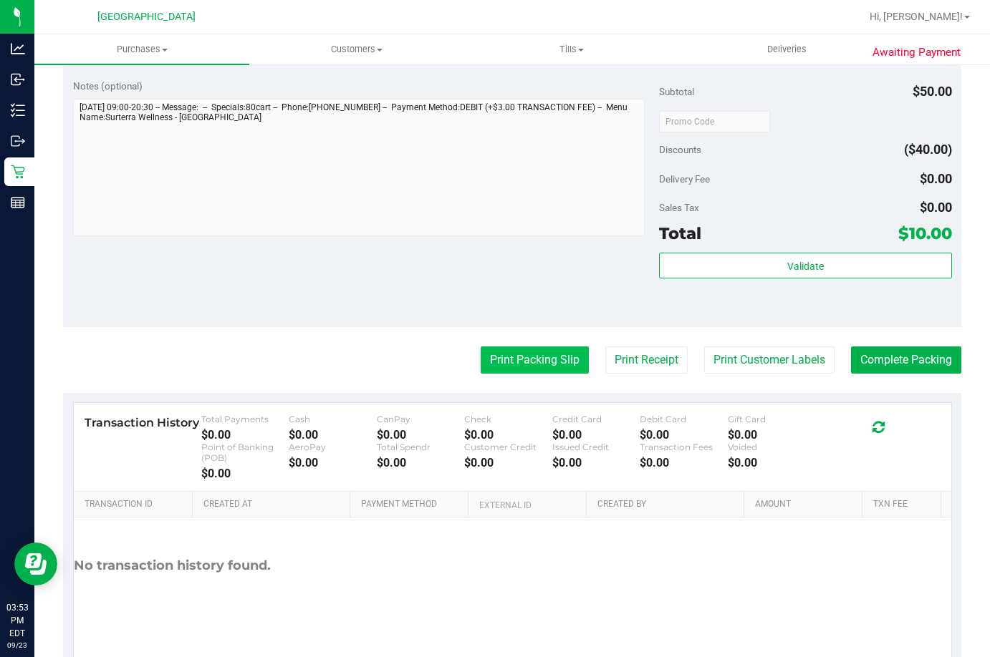
click at [499, 354] on button "Print Packing Slip" at bounding box center [534, 360] width 108 height 27
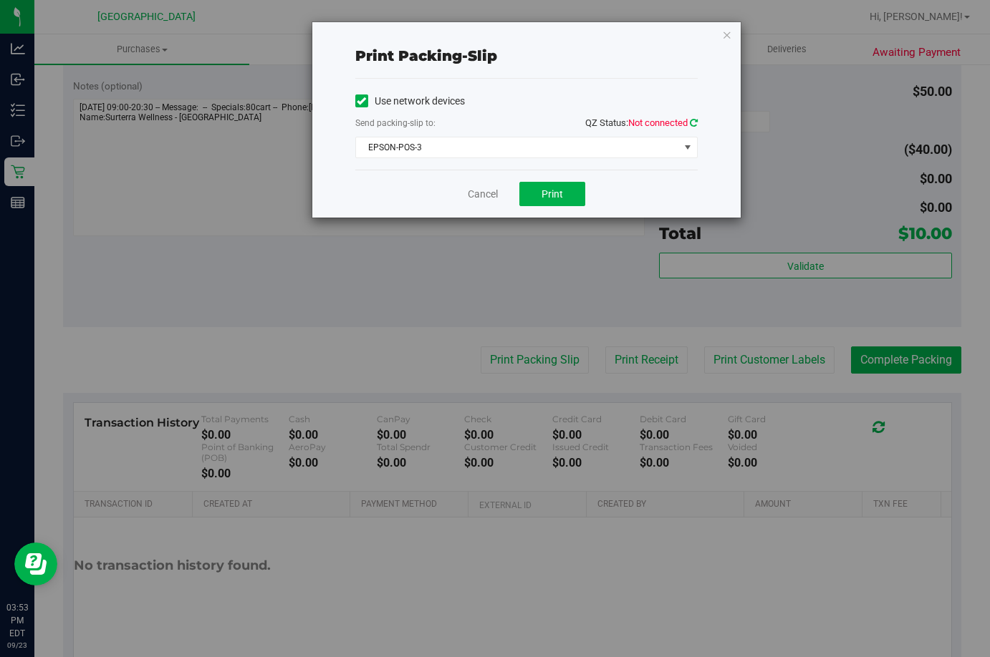
click at [695, 120] on icon at bounding box center [694, 122] width 8 height 9
click at [547, 200] on button "Print" at bounding box center [552, 194] width 66 height 24
click at [482, 193] on link "Cancel" at bounding box center [483, 194] width 30 height 15
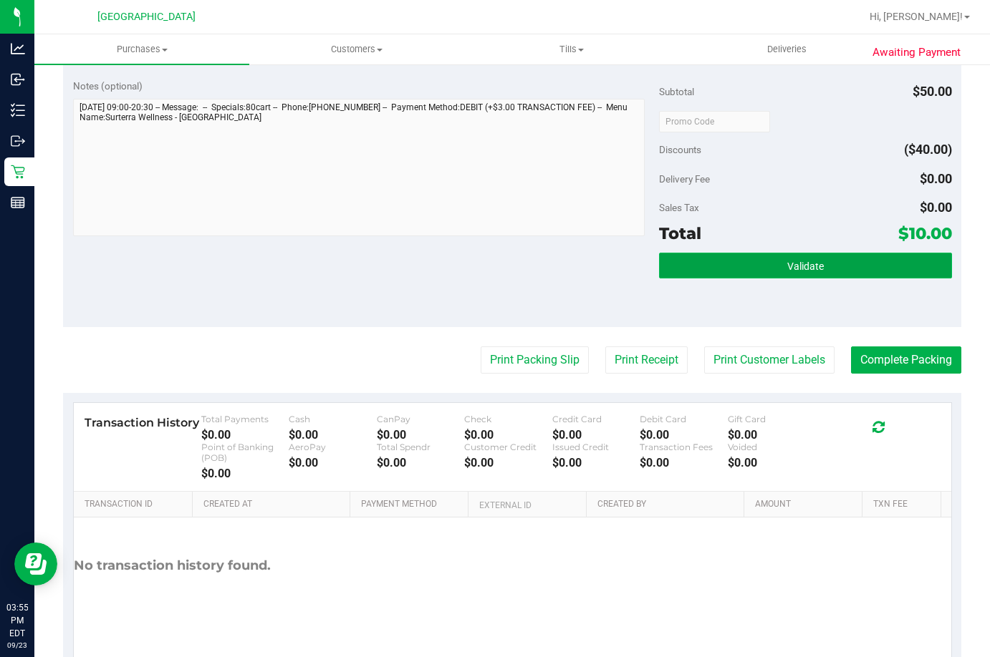
click at [755, 276] on button "Validate" at bounding box center [805, 266] width 293 height 26
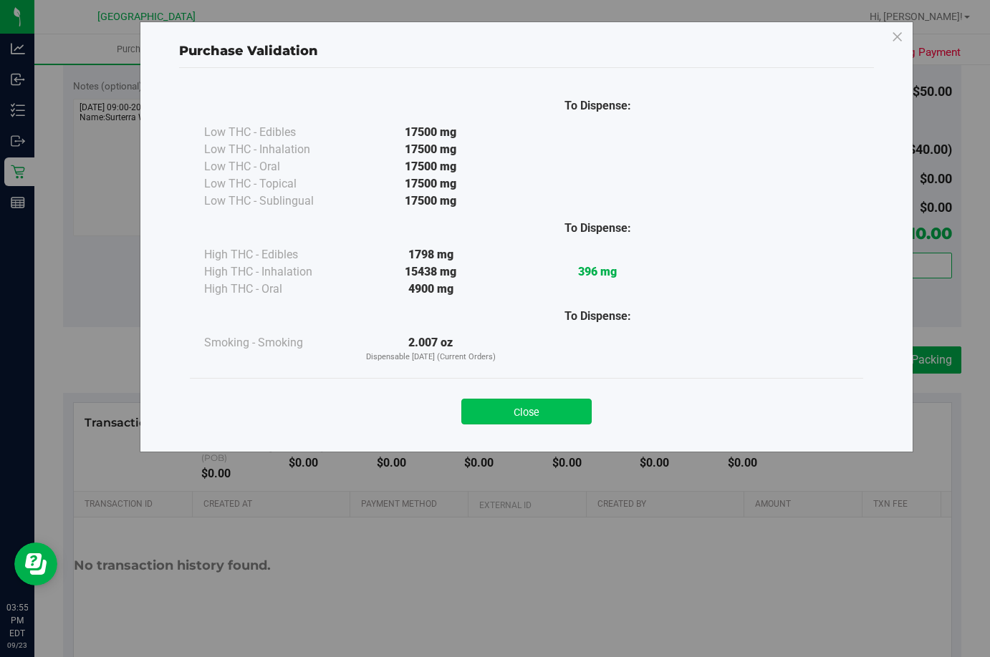
click at [568, 412] on button "Close" at bounding box center [526, 412] width 130 height 26
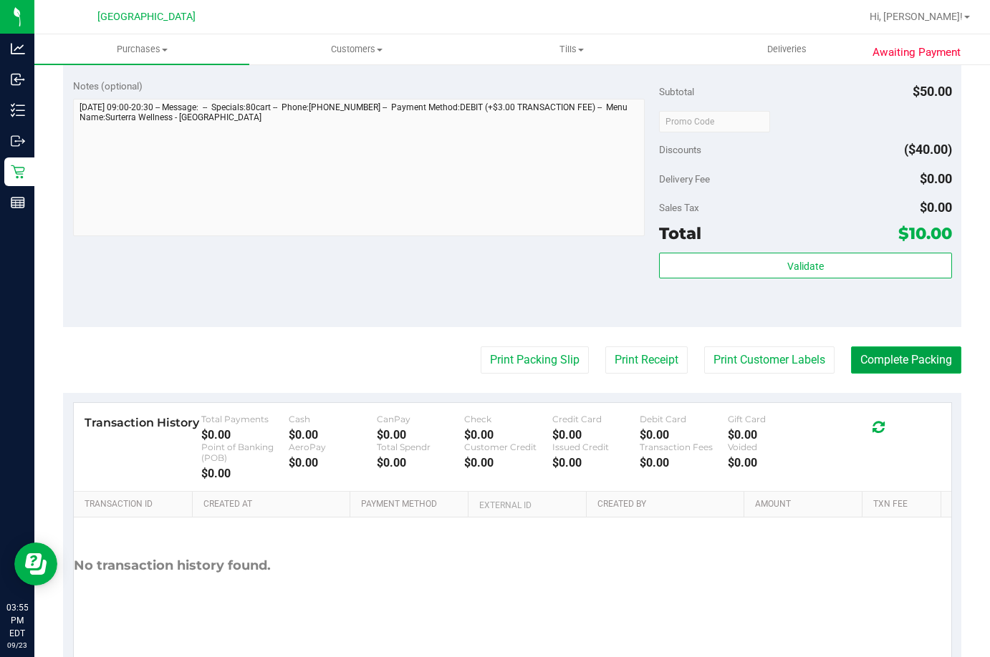
click at [878, 366] on button "Complete Packing" at bounding box center [906, 360] width 110 height 27
